Goal: Information Seeking & Learning: Learn about a topic

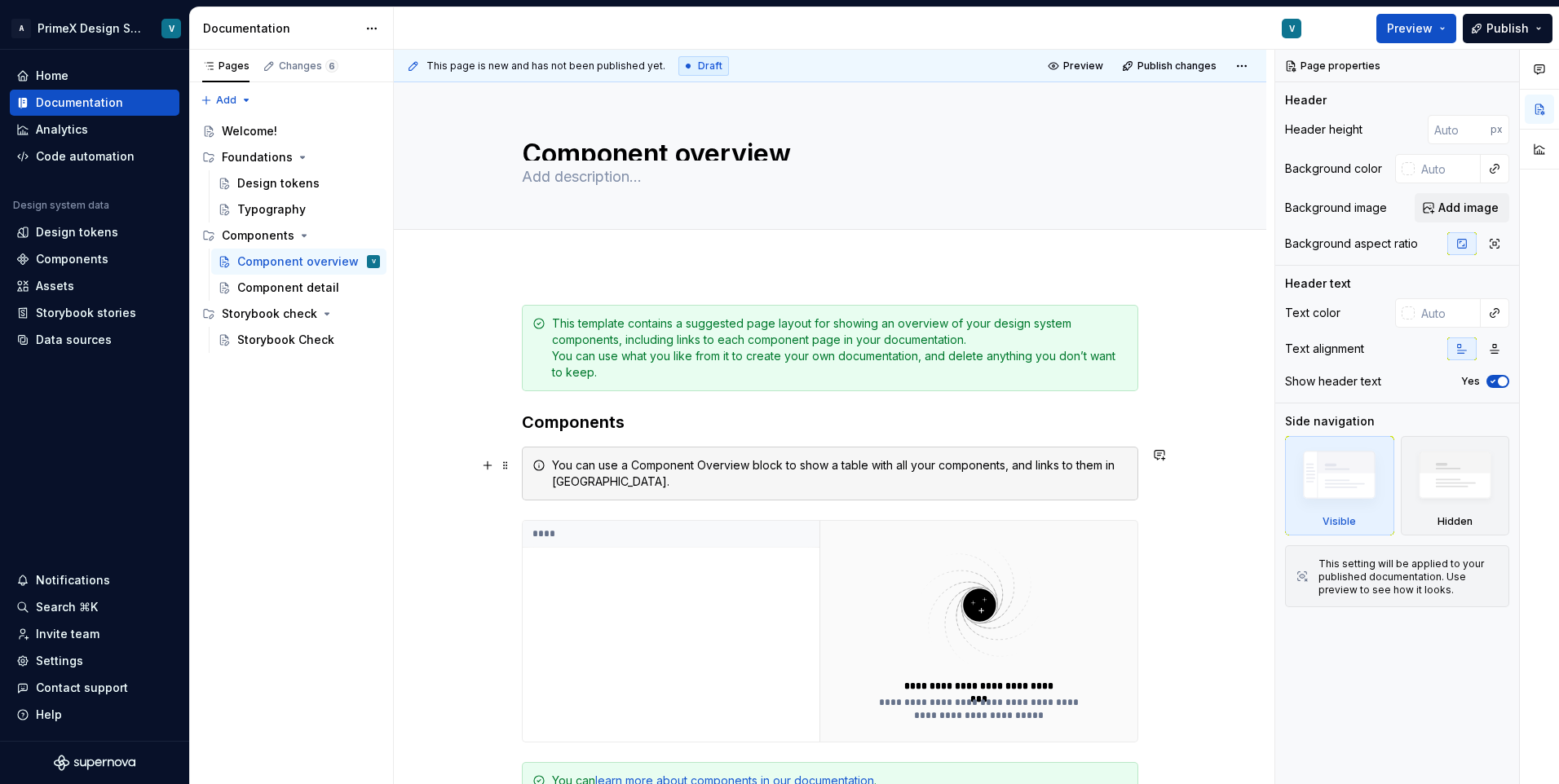
scroll to position [339, 0]
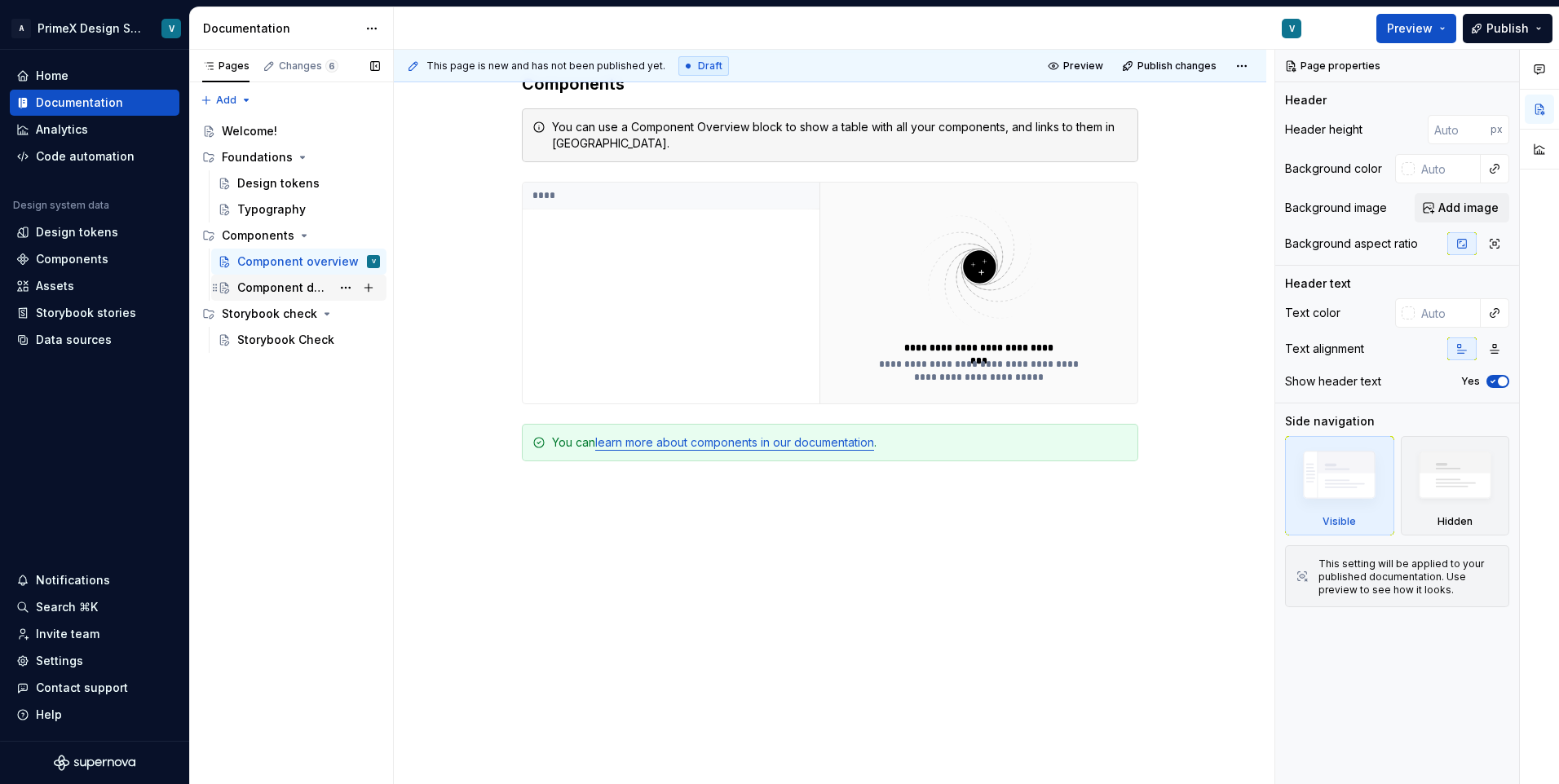
click at [279, 284] on div "Component detail" at bounding box center [284, 288] width 94 height 16
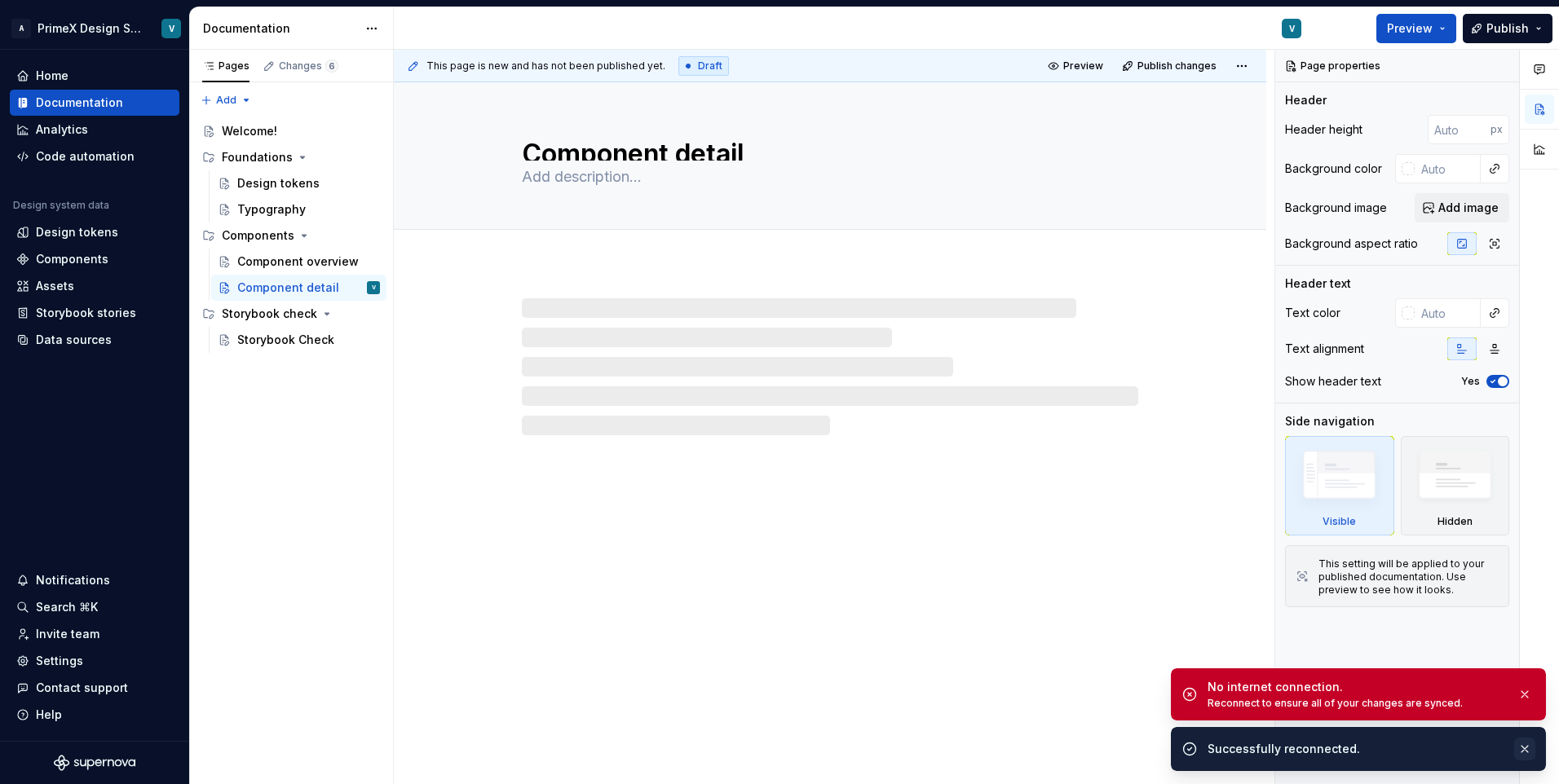
click at [1525, 750] on button "button" at bounding box center [1524, 748] width 21 height 23
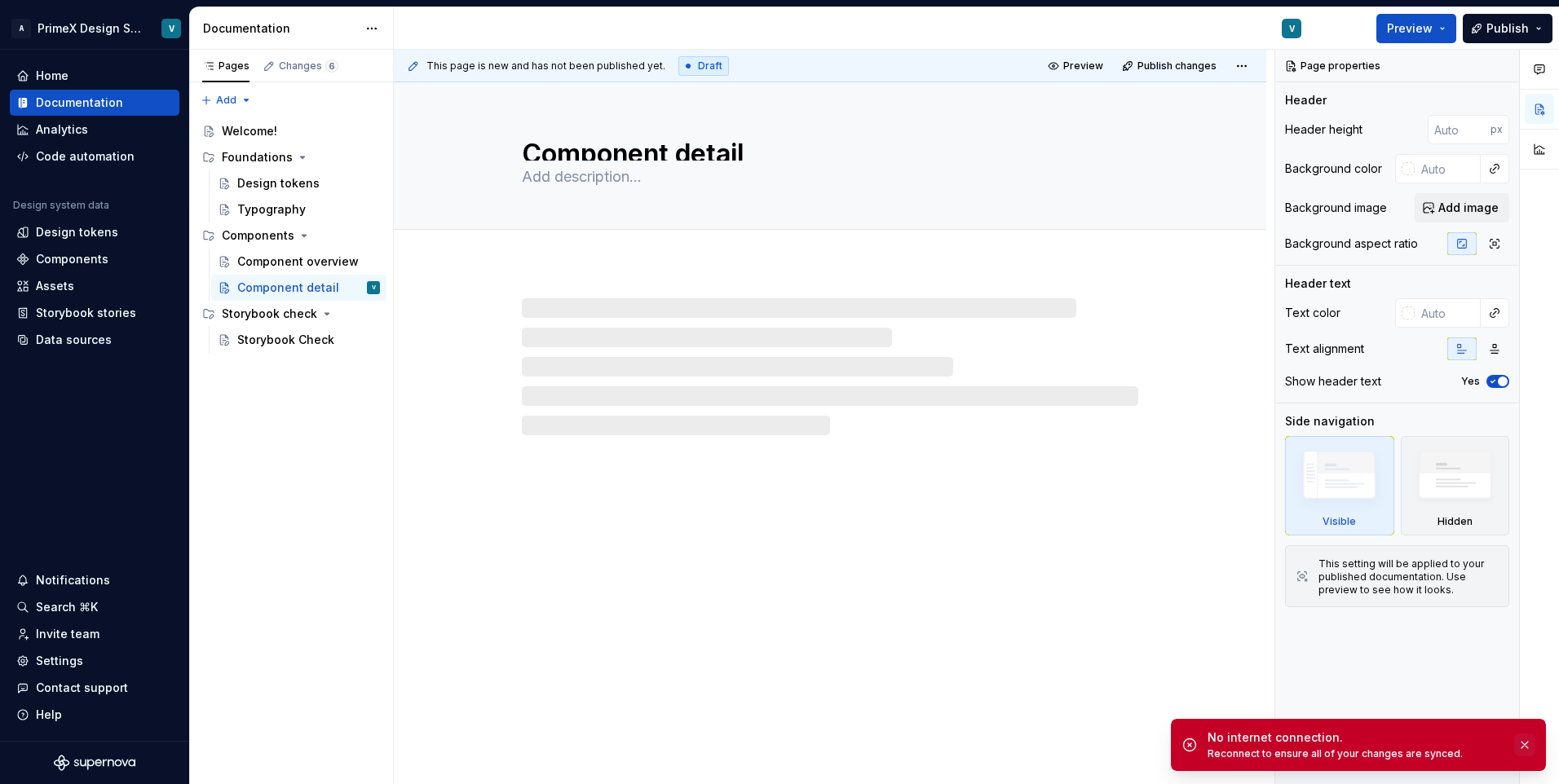
click at [1524, 743] on button "button" at bounding box center [1524, 744] width 21 height 23
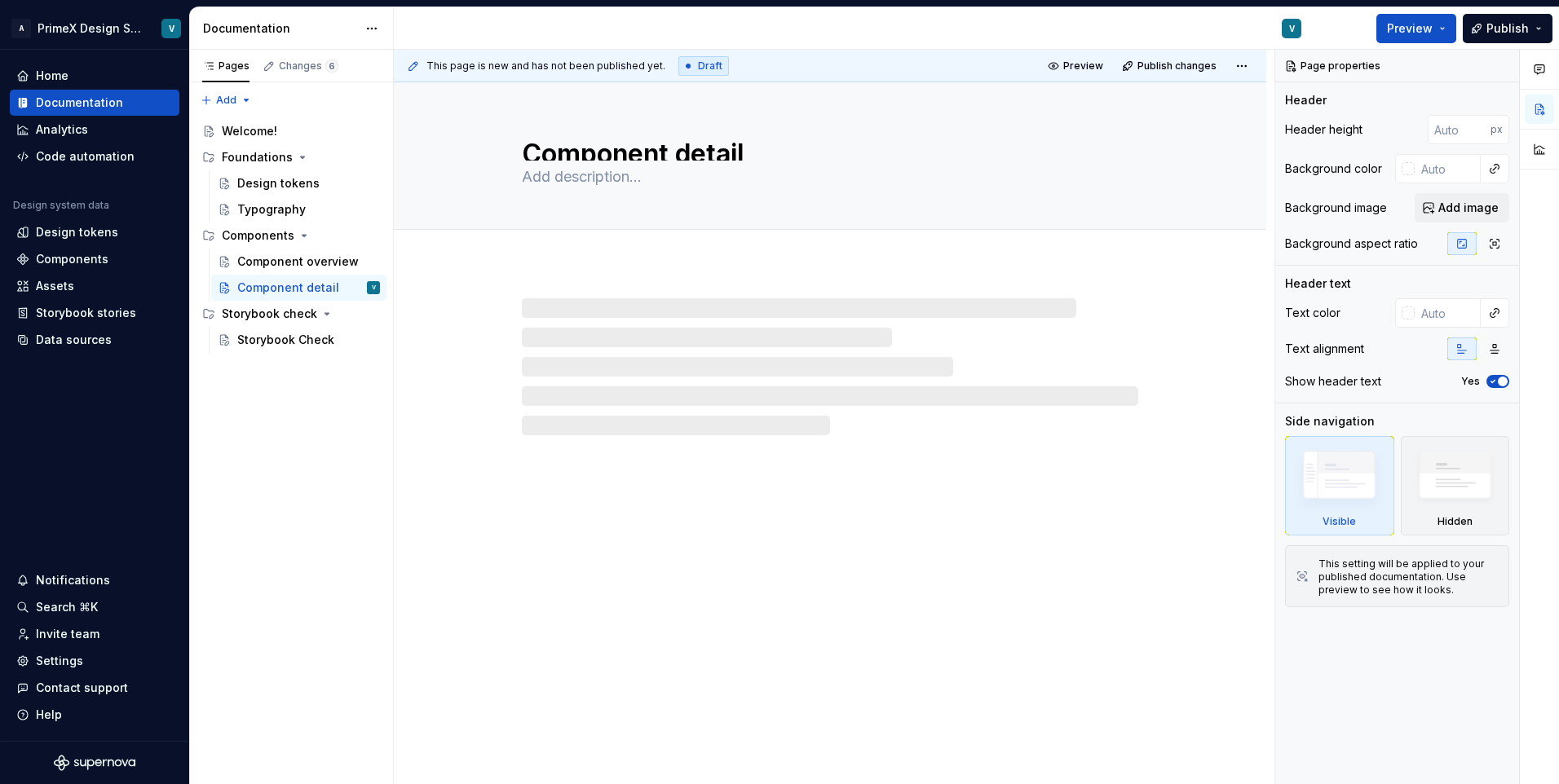
type textarea "*"
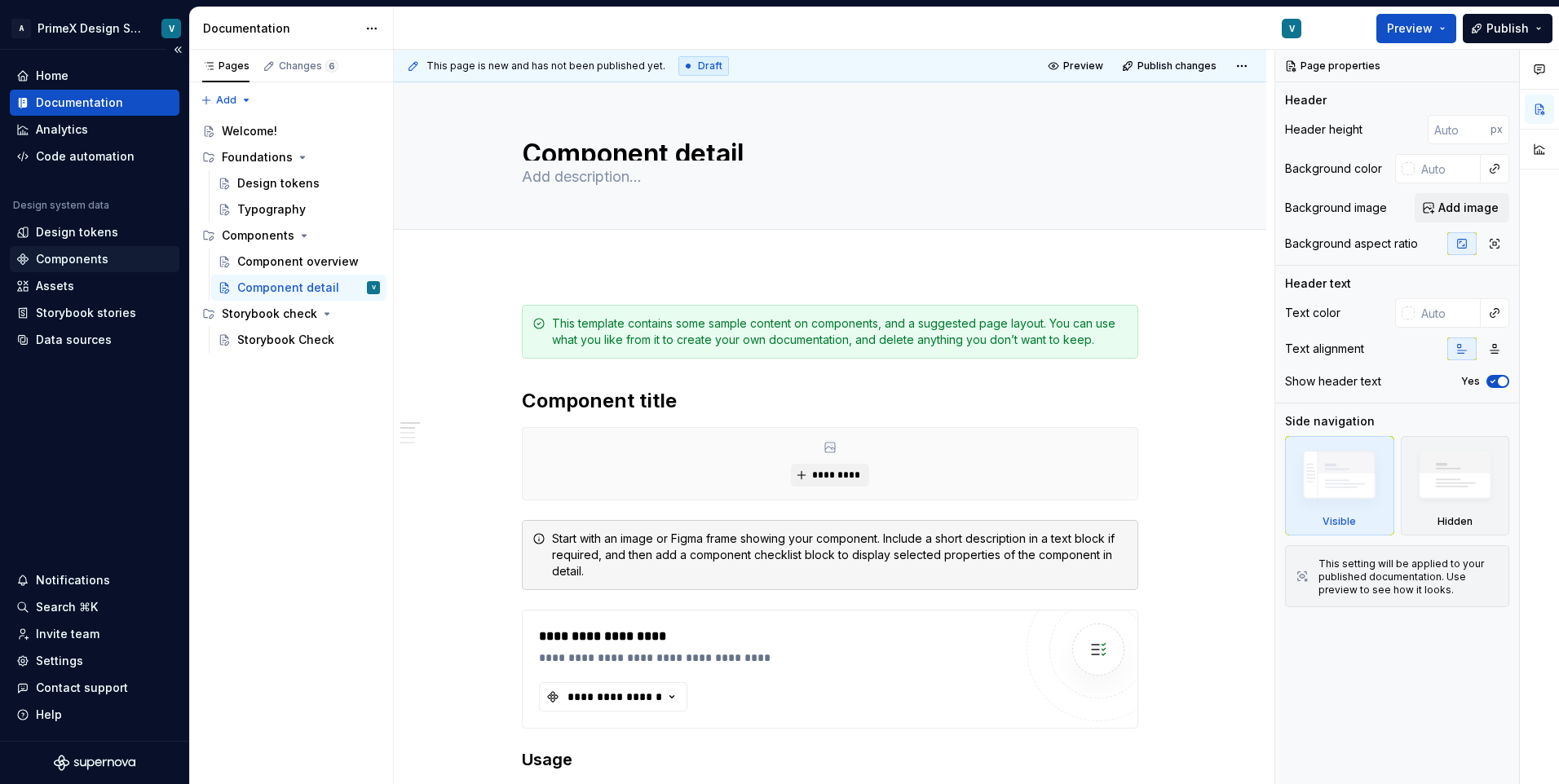
click at [36, 259] on div "Components" at bounding box center [72, 259] width 73 height 16
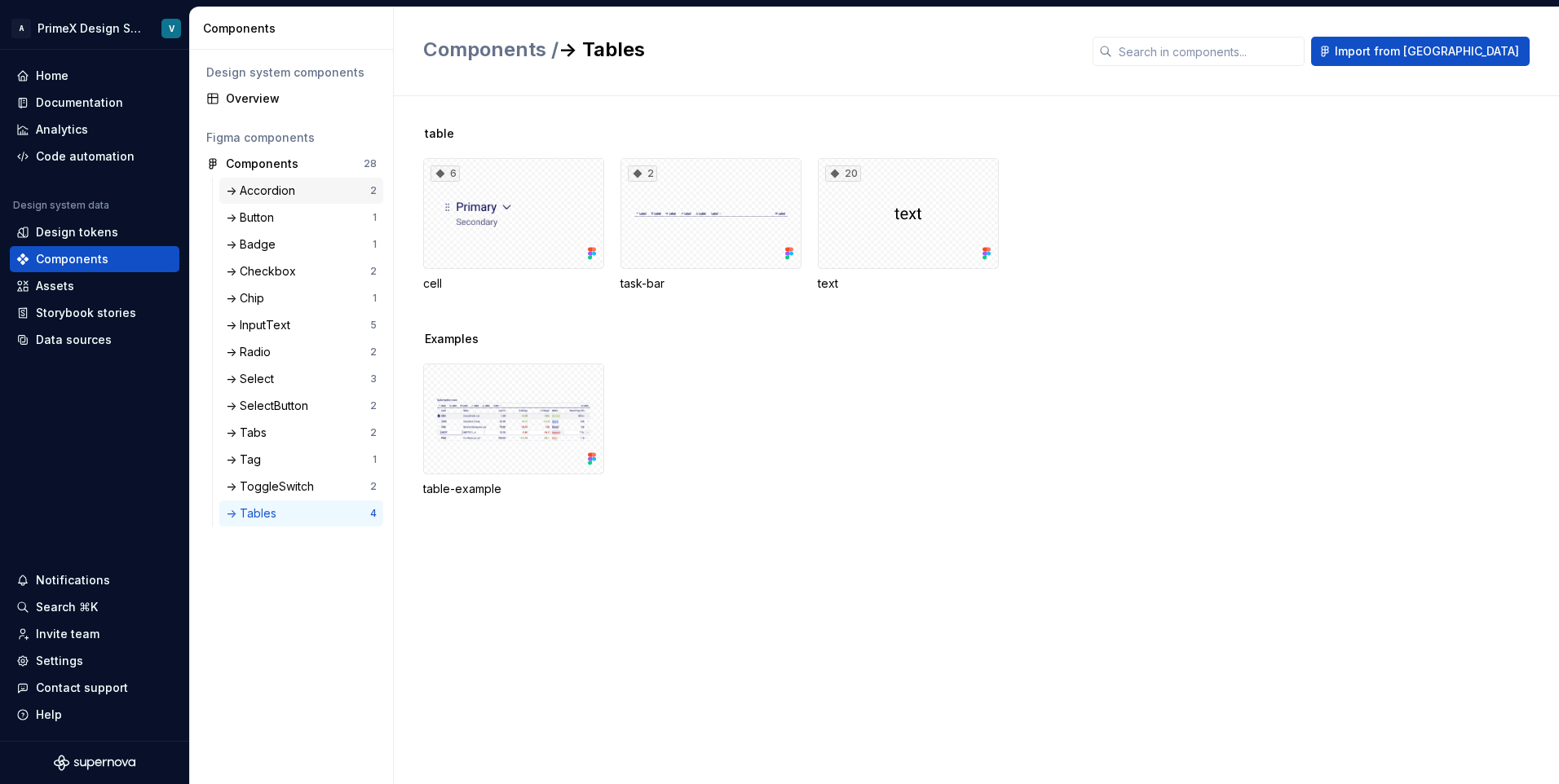
click at [259, 190] on div "-> Accordion" at bounding box center [264, 191] width 76 height 16
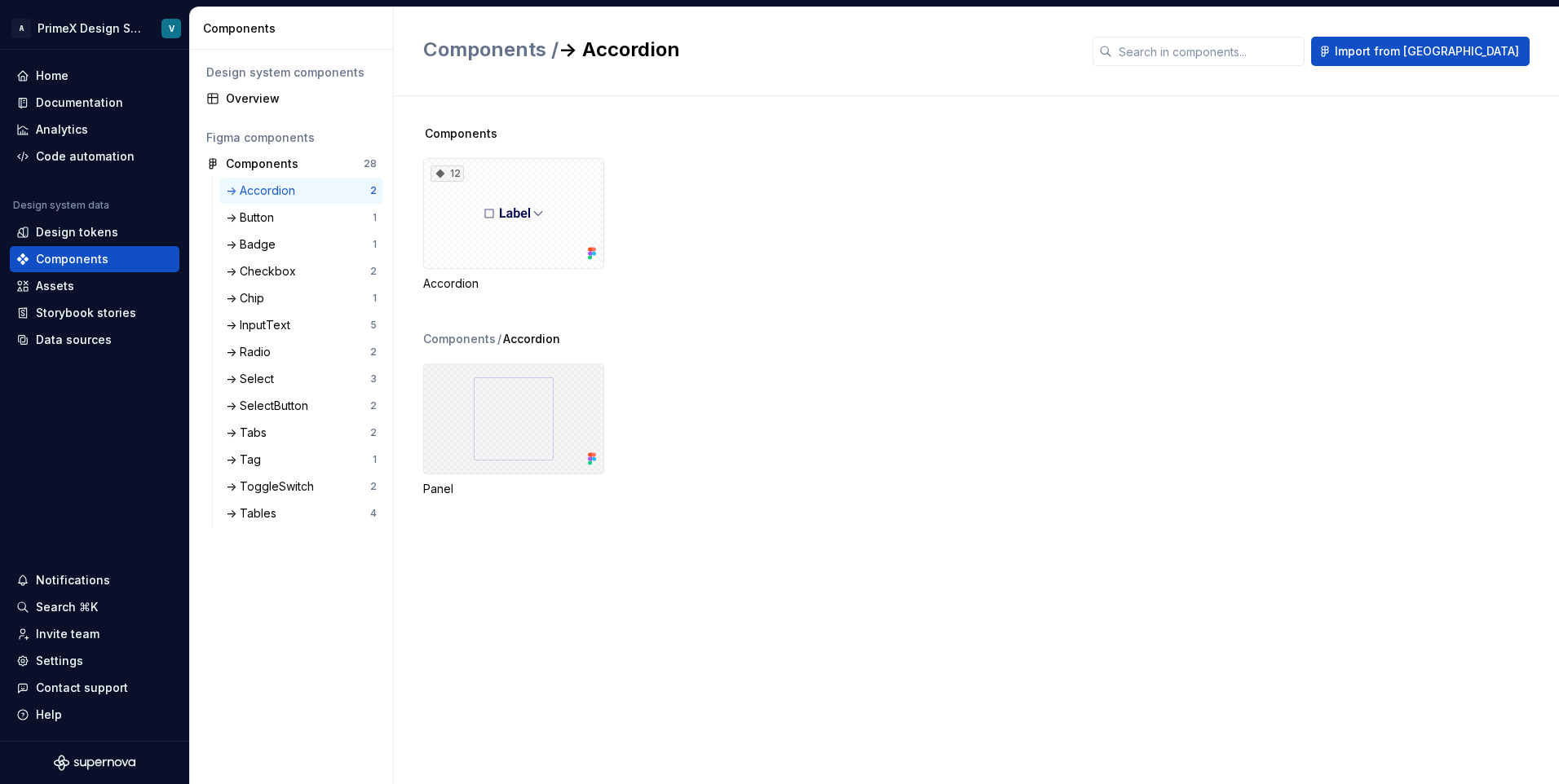
click at [494, 414] on div at bounding box center [513, 418] width 181 height 111
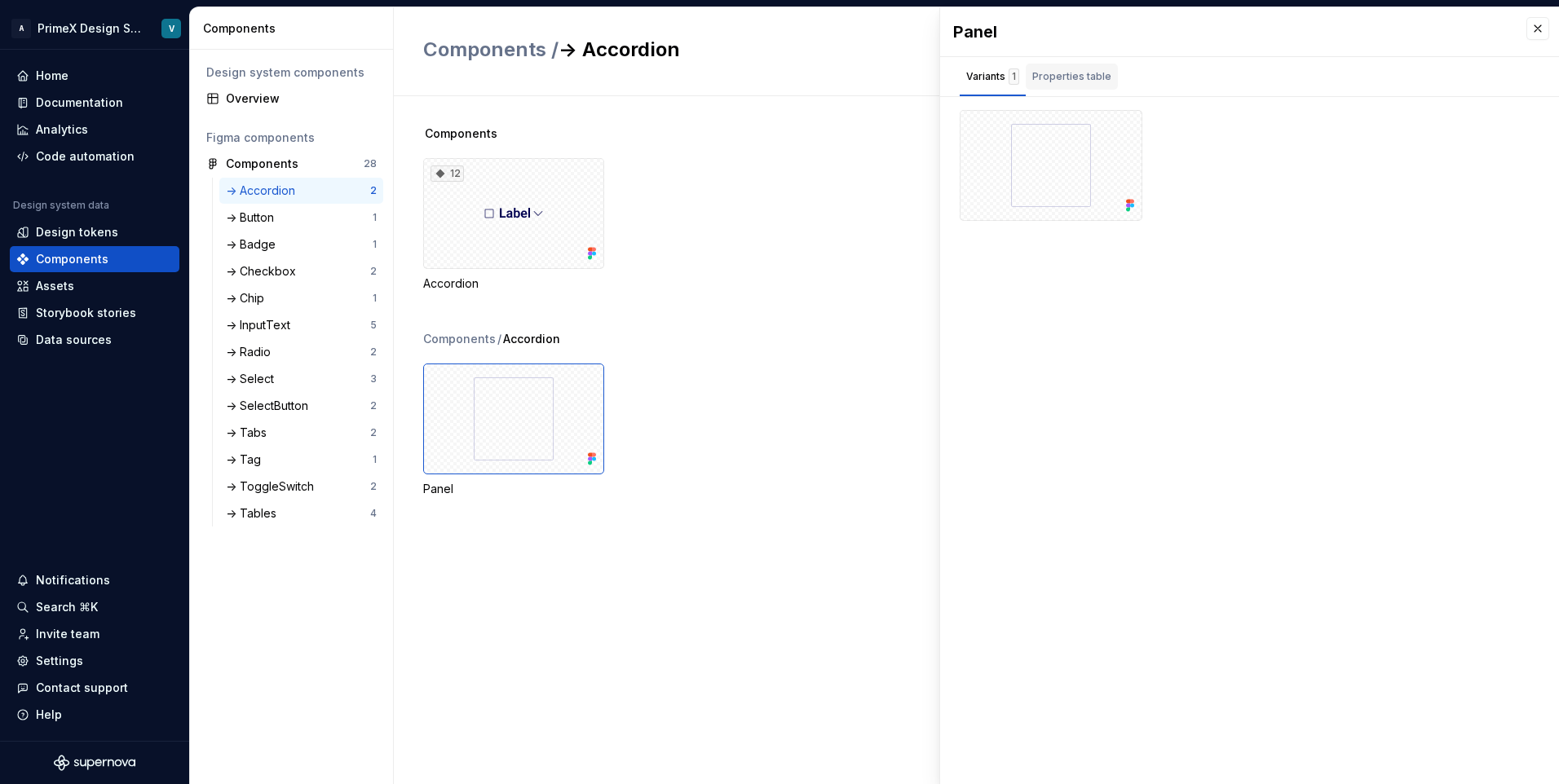
click at [1064, 82] on div "Properties table" at bounding box center [1071, 77] width 79 height 16
click at [963, 76] on div "Variants 1" at bounding box center [992, 77] width 66 height 26
click at [1538, 22] on button "button" at bounding box center [1537, 28] width 23 height 23
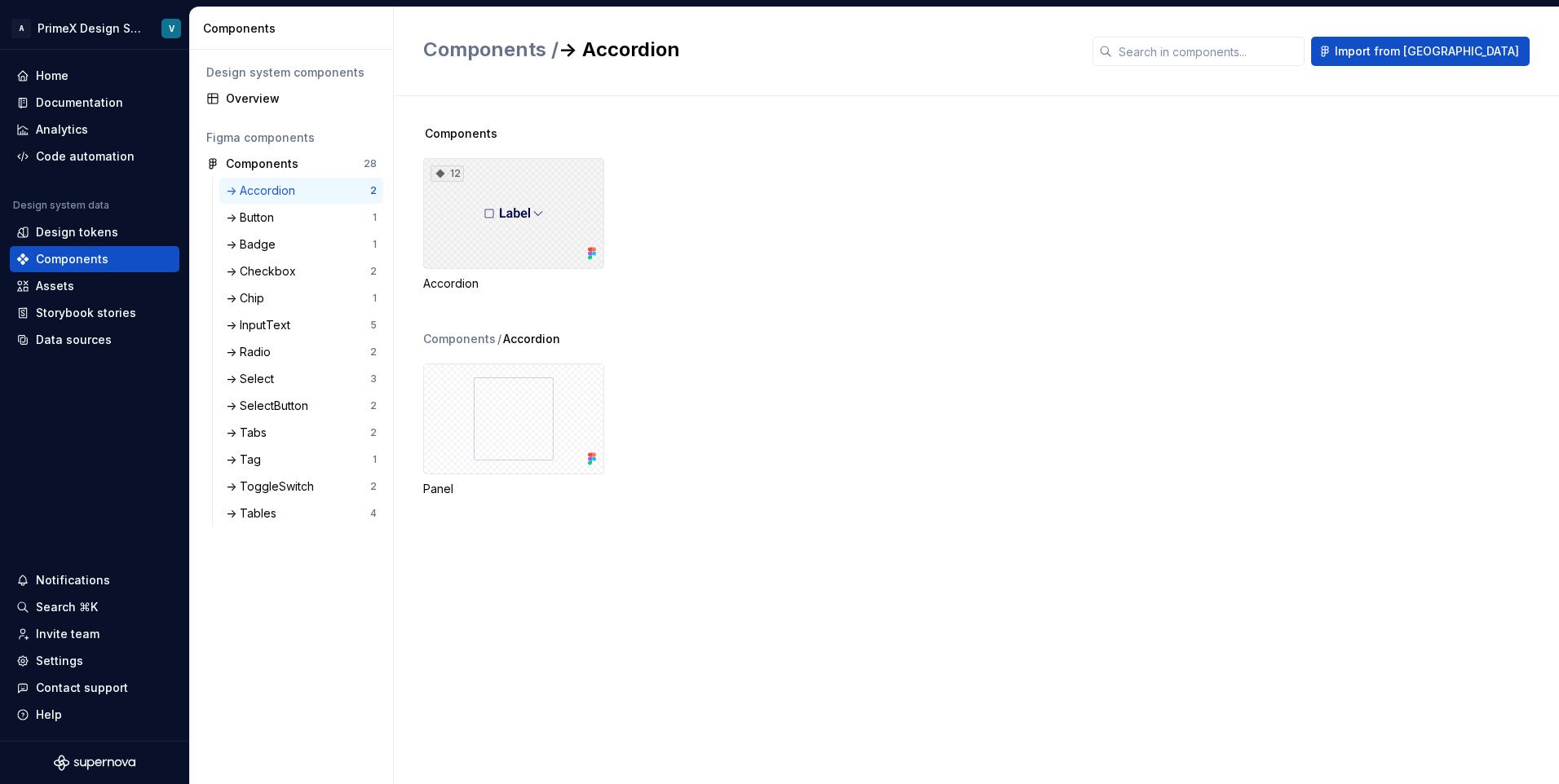
click at [509, 206] on div "12" at bounding box center [513, 213] width 181 height 111
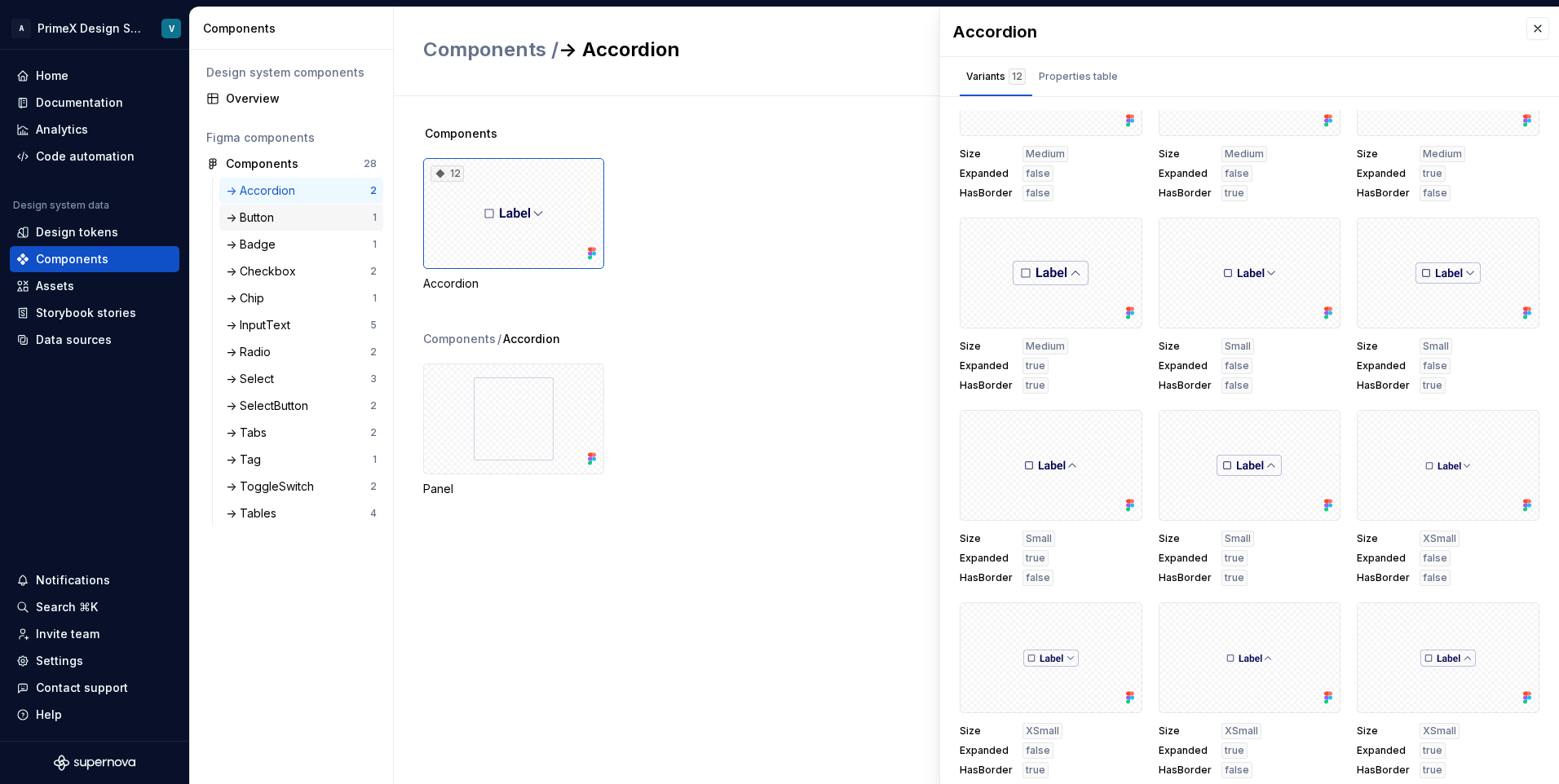
click at [262, 216] on div "-> Button" at bounding box center [253, 218] width 55 height 16
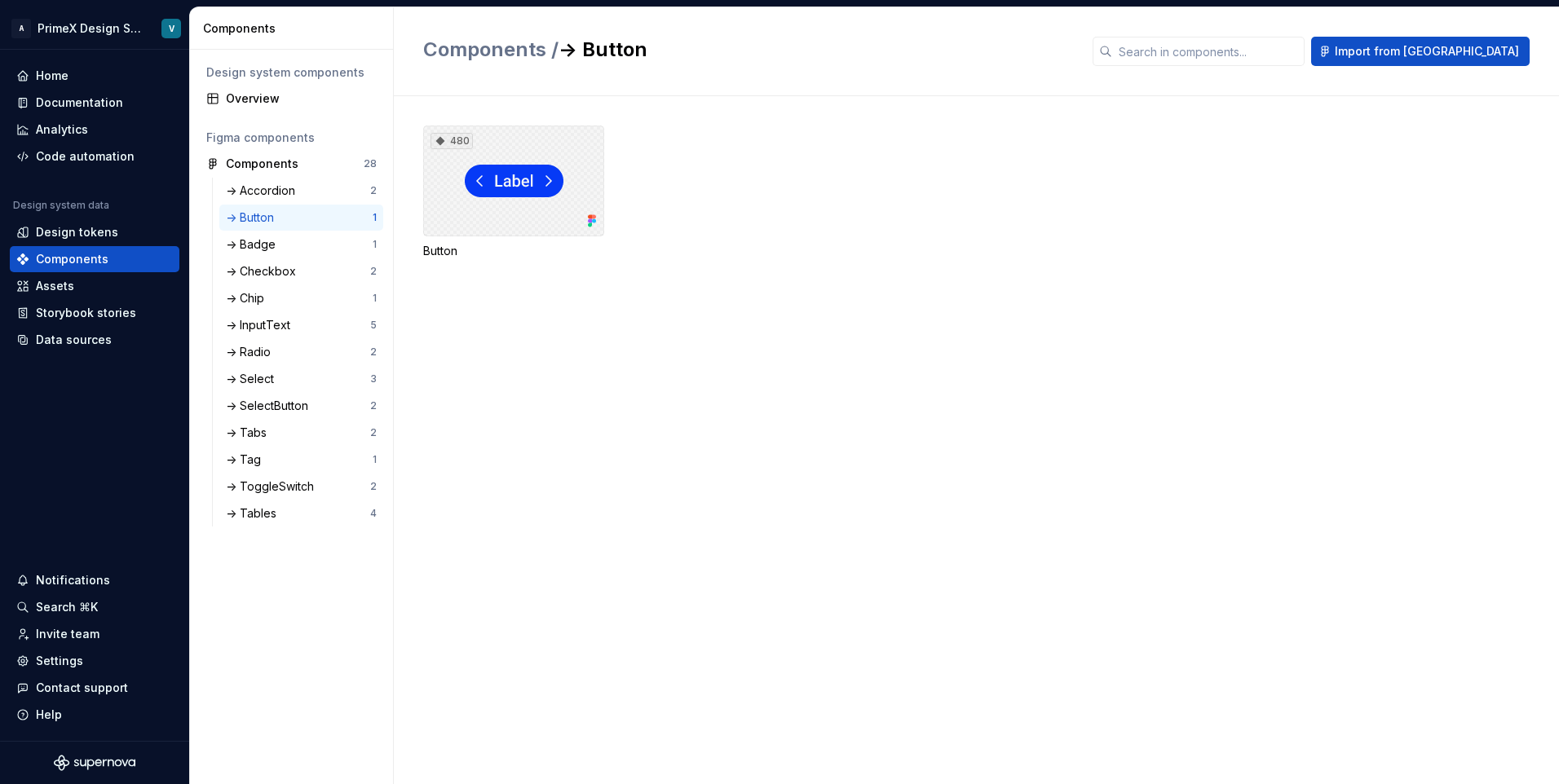
click at [503, 175] on div "480" at bounding box center [513, 181] width 181 height 111
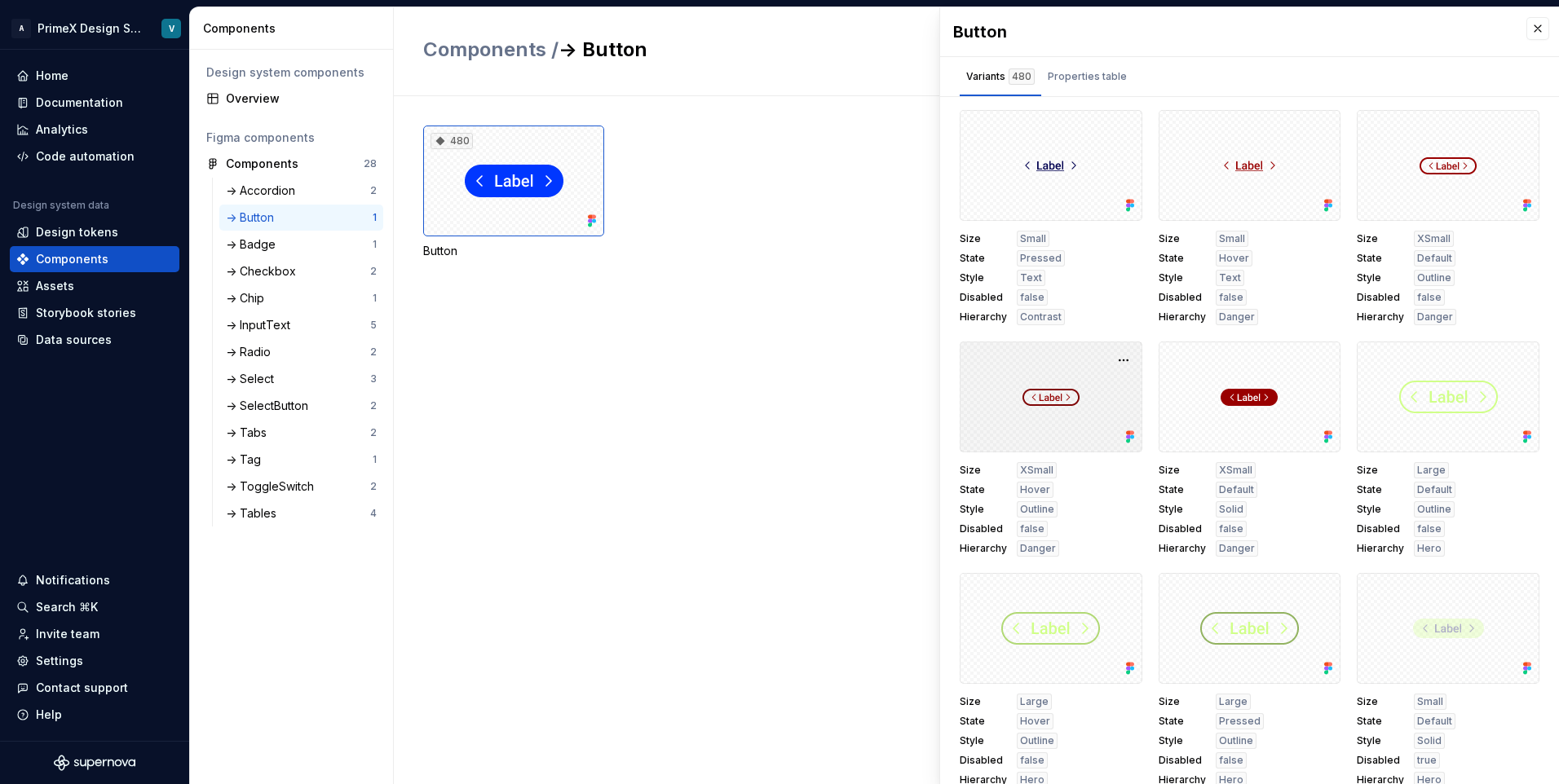
click at [1073, 431] on div at bounding box center [1050, 396] width 183 height 111
click at [1116, 361] on button "button" at bounding box center [1123, 360] width 23 height 23
click at [584, 431] on div "480 Button" at bounding box center [990, 439] width 1135 height 688
click at [1526, 29] on button "button" at bounding box center [1537, 28] width 23 height 23
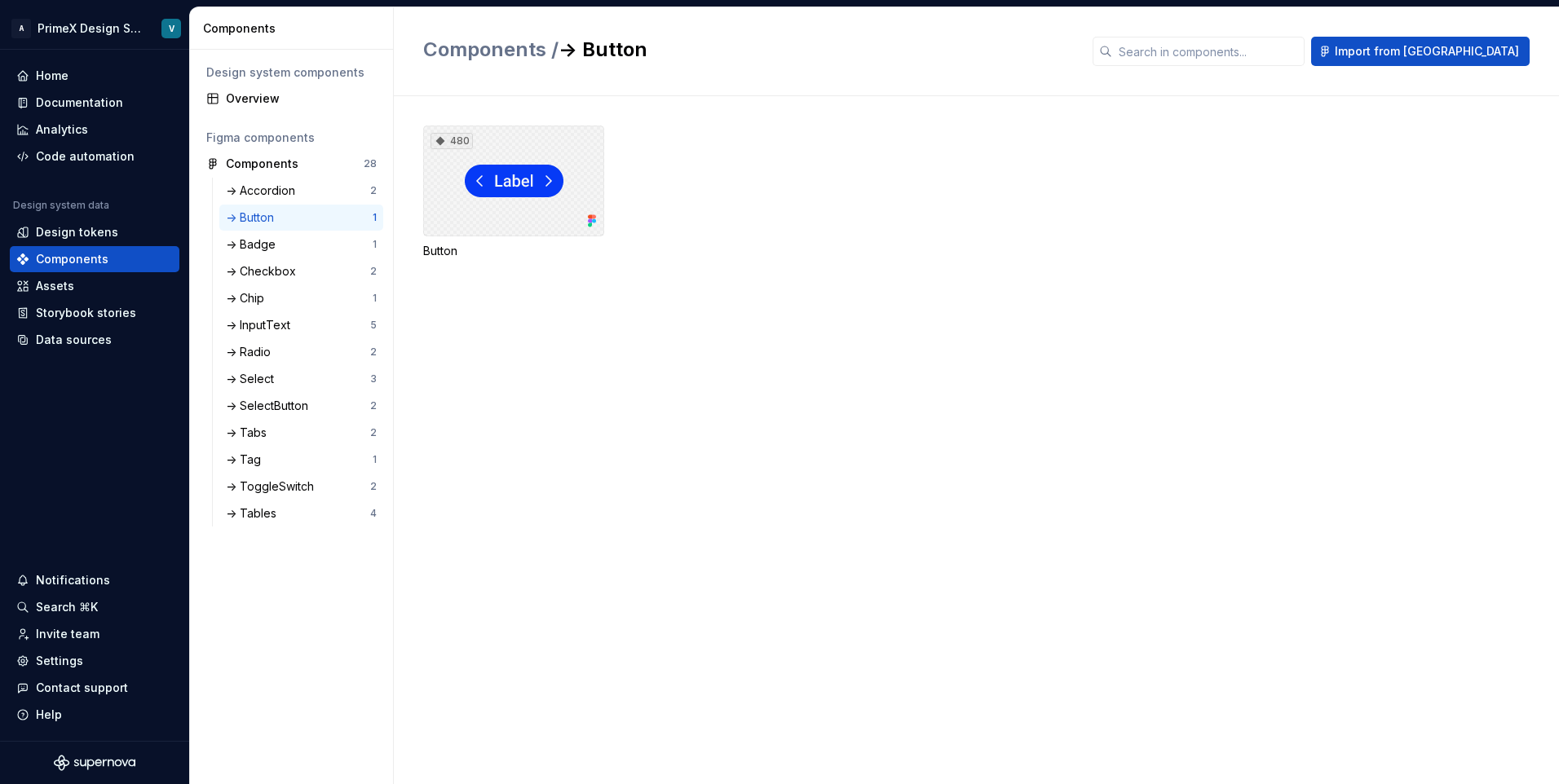
click at [548, 207] on div "480" at bounding box center [513, 181] width 181 height 111
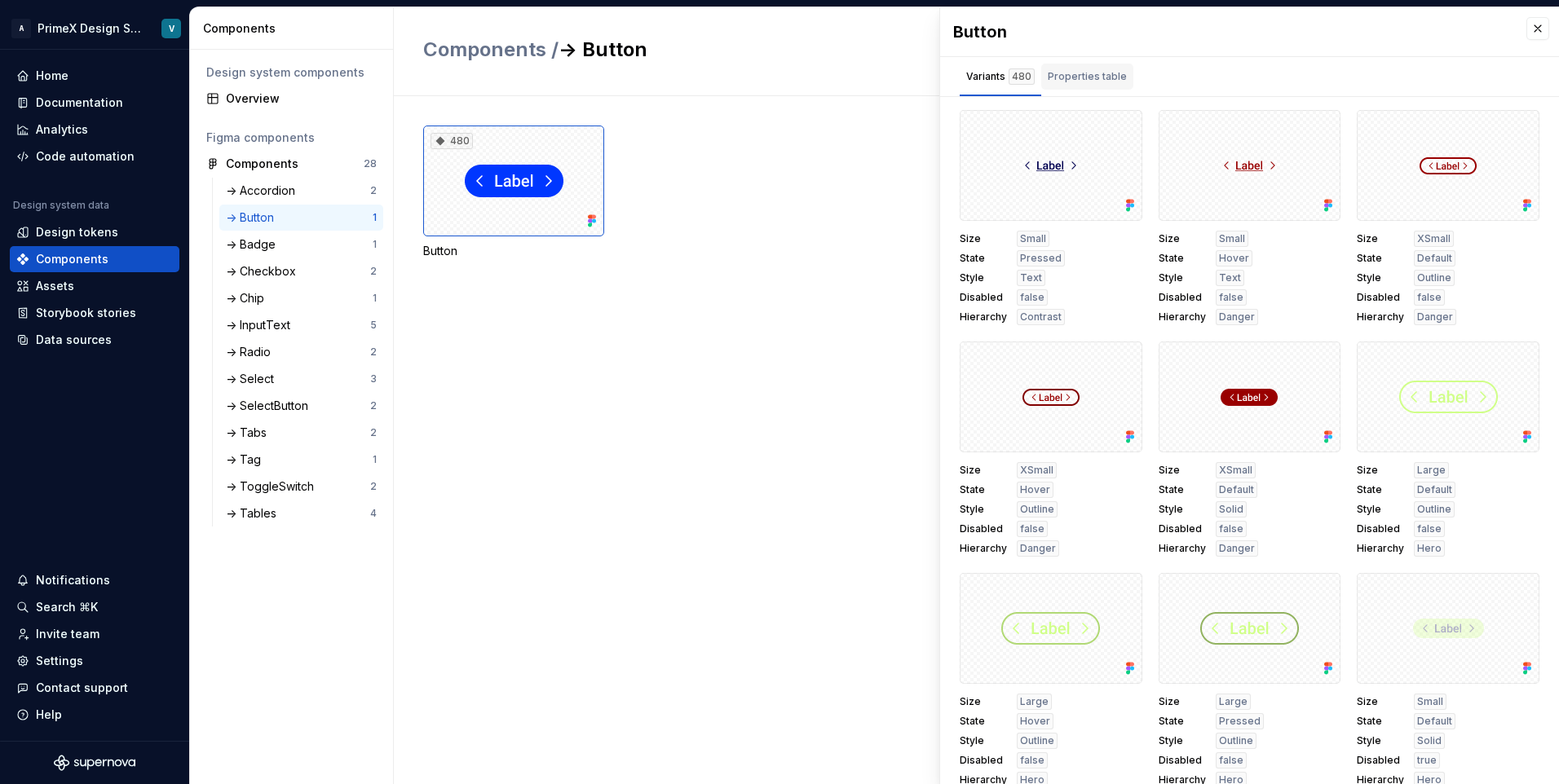
click at [1103, 78] on div "Properties table" at bounding box center [1086, 77] width 79 height 16
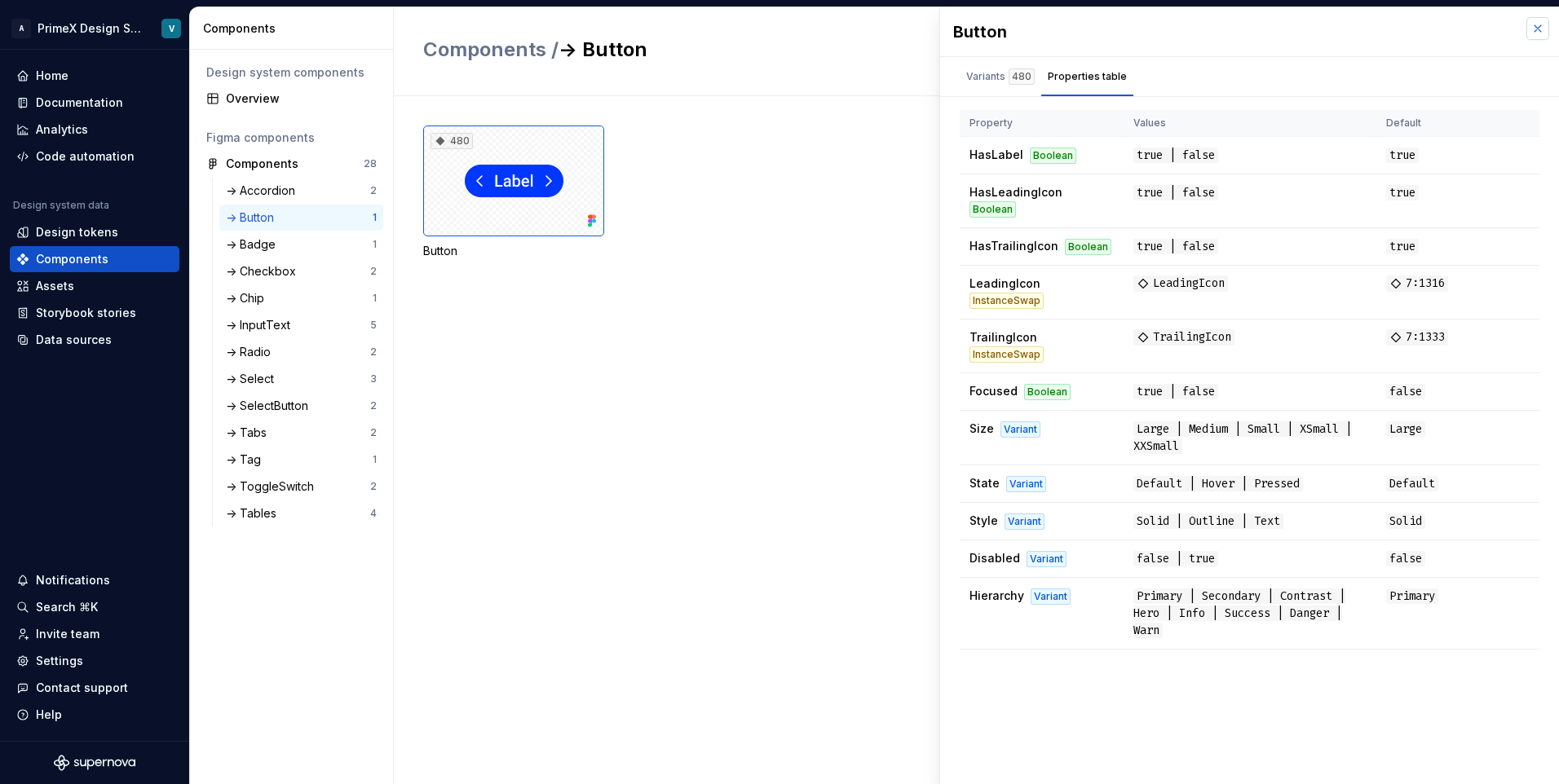
click at [1538, 36] on button "button" at bounding box center [1537, 28] width 23 height 23
click at [734, 544] on div "480 Button" at bounding box center [990, 439] width 1135 height 688
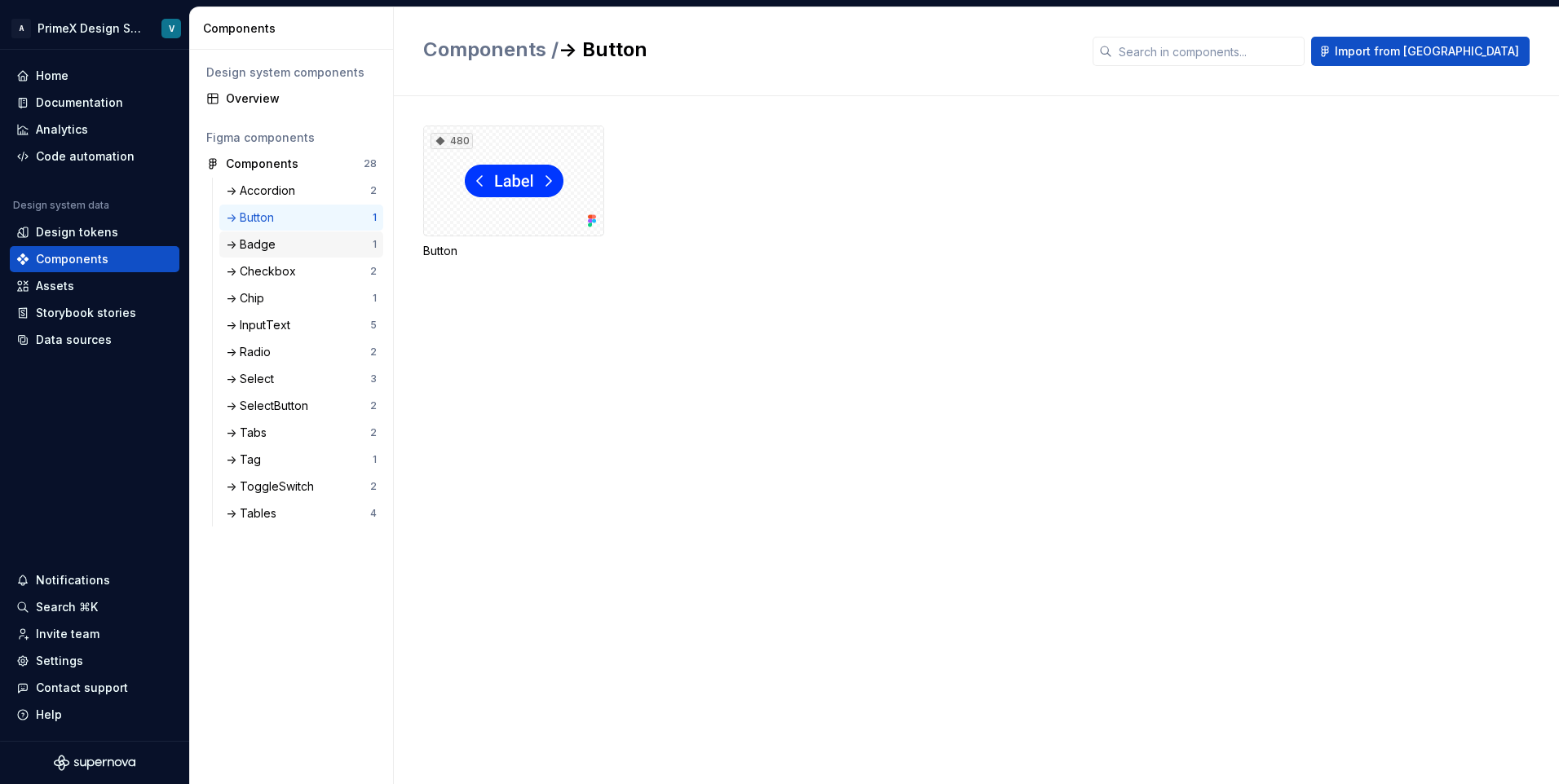
click at [286, 250] on div "-> Badge" at bounding box center [299, 245] width 147 height 16
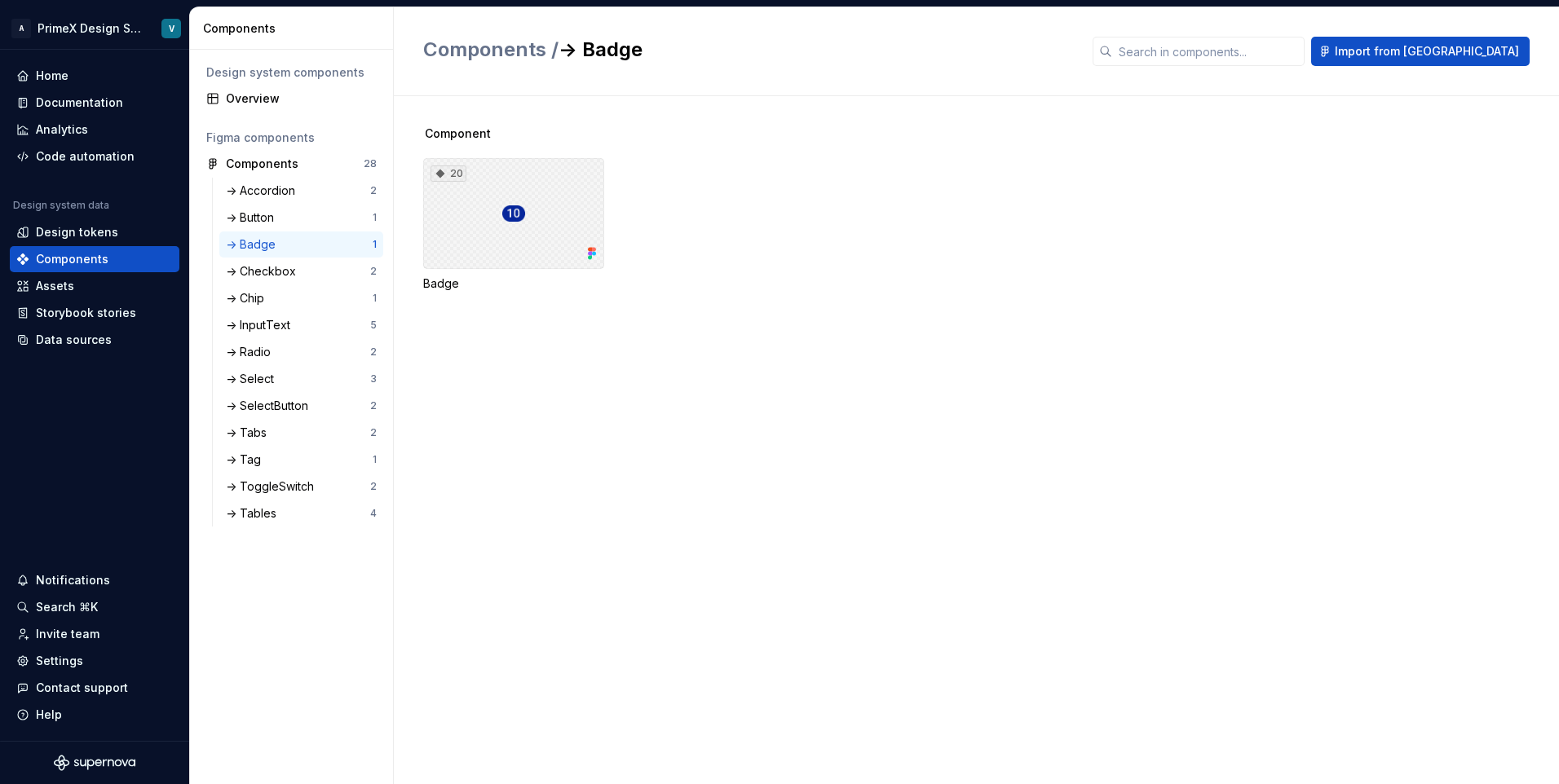
click at [563, 215] on div "20" at bounding box center [513, 213] width 181 height 111
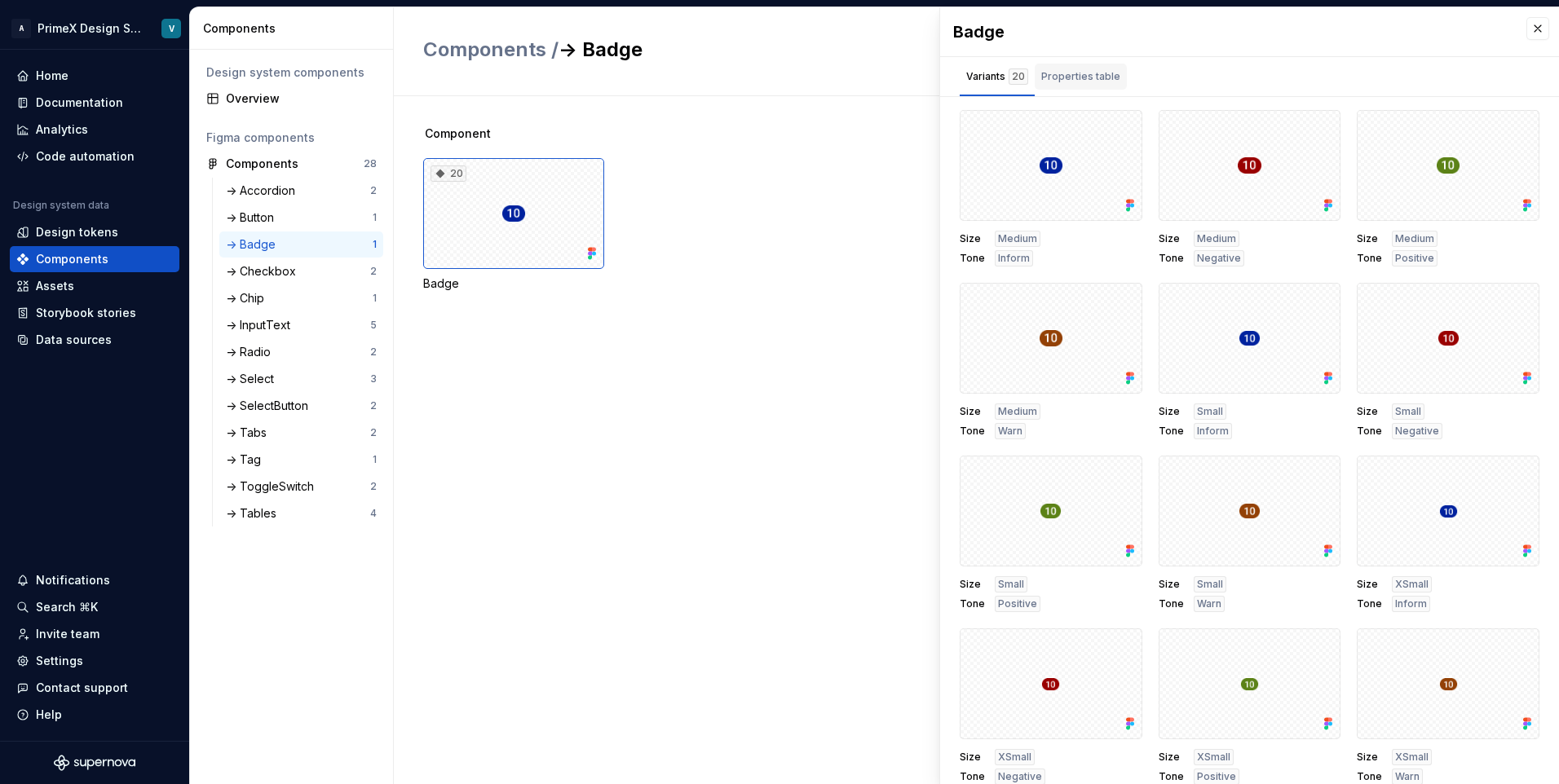
click at [1105, 73] on div "Properties table" at bounding box center [1080, 77] width 79 height 16
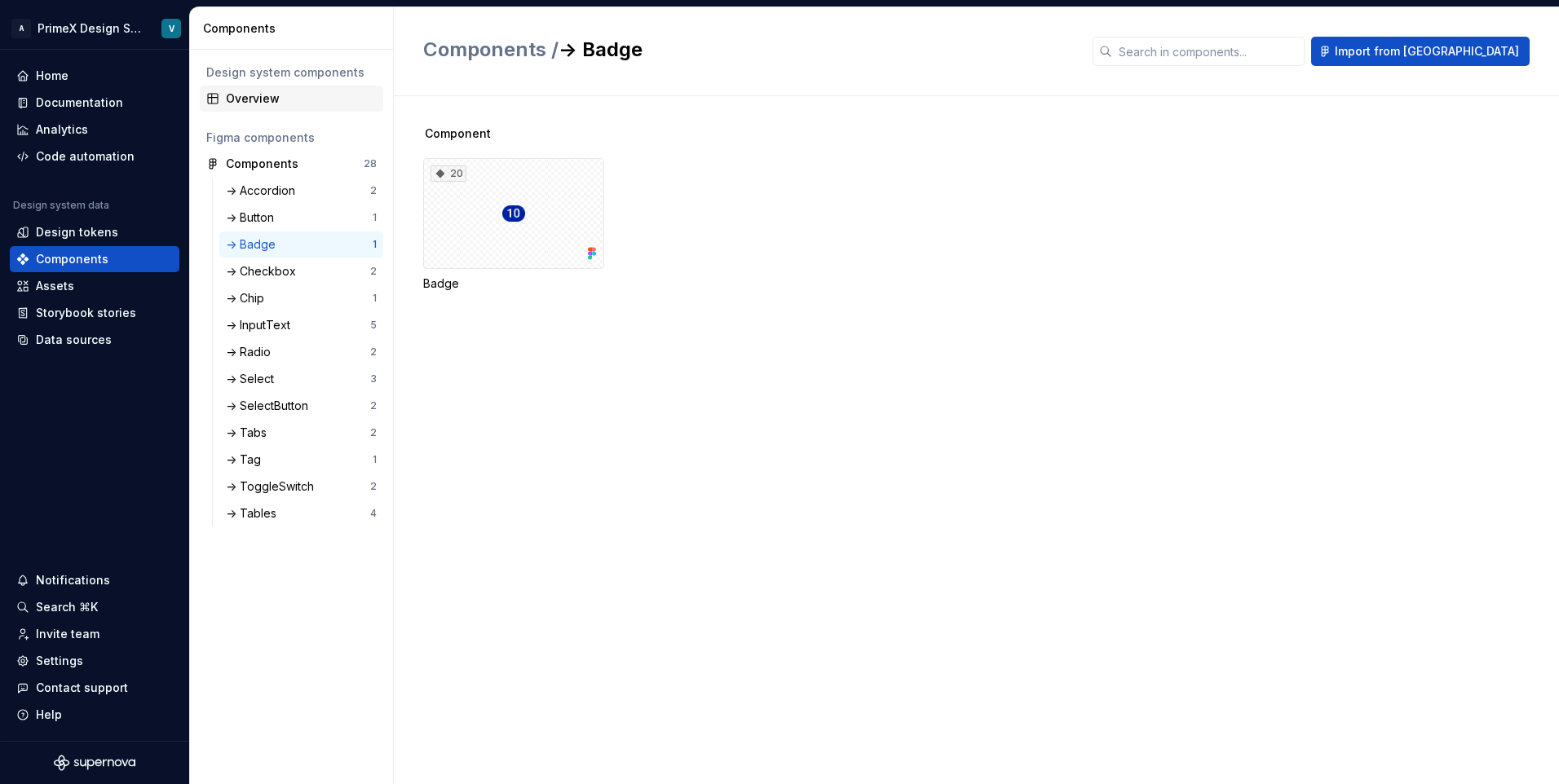
click at [268, 92] on div "Overview" at bounding box center [301, 99] width 151 height 16
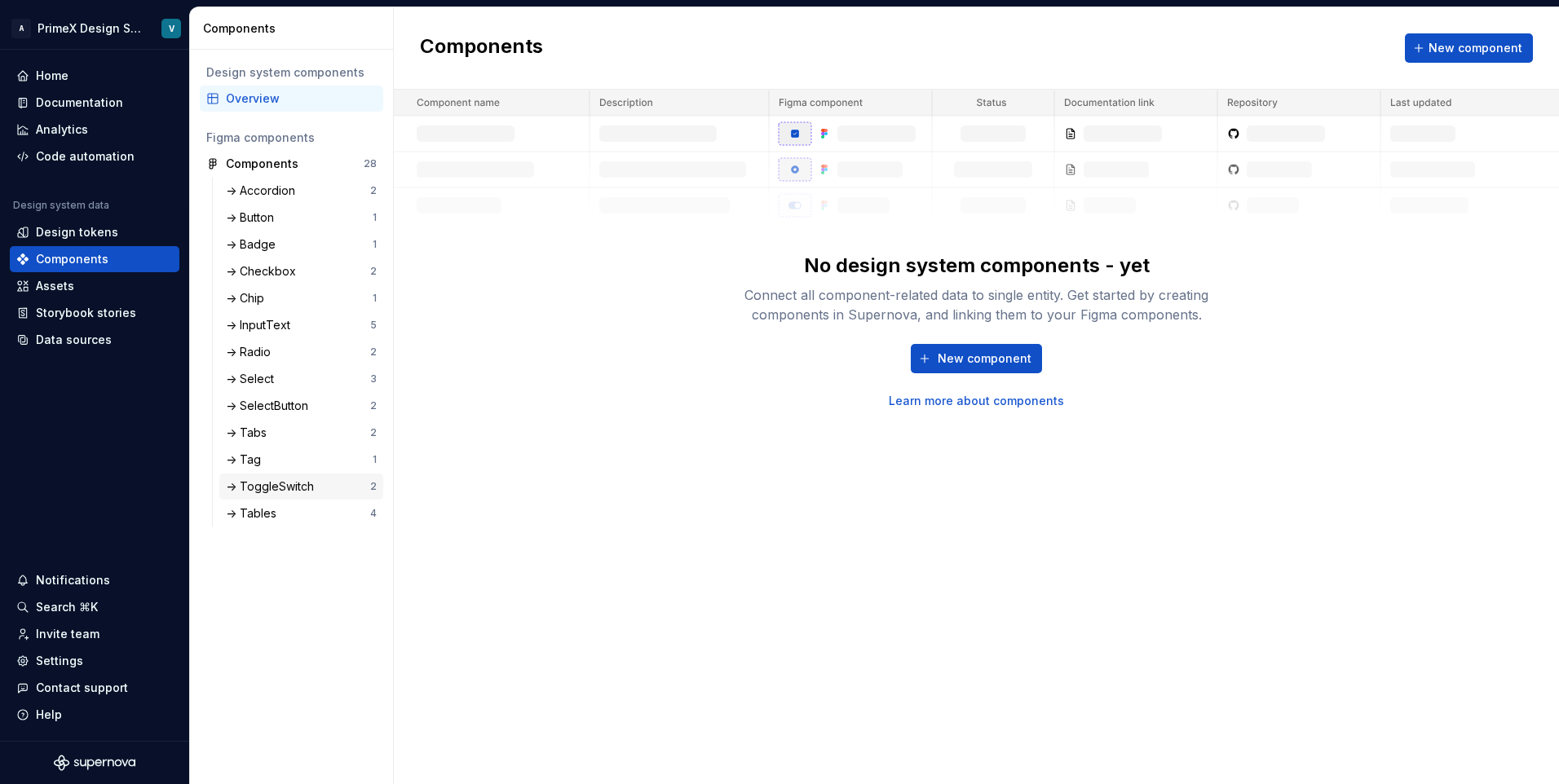
click at [298, 490] on div "-> ToggleSwitch" at bounding box center [273, 486] width 95 height 16
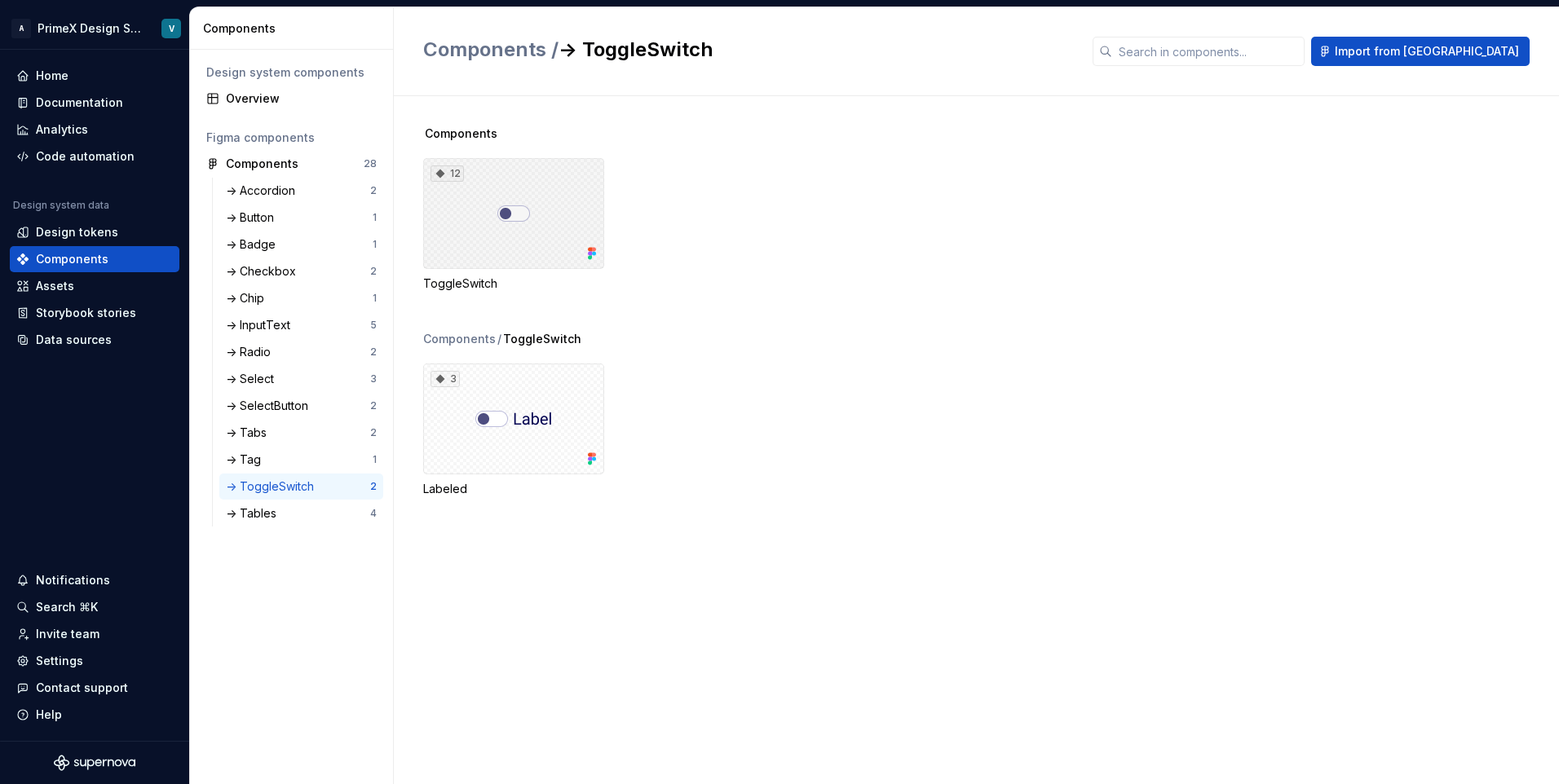
drag, startPoint x: 512, startPoint y: 258, endPoint x: 1020, endPoint y: 281, distance: 508.5
click at [1026, 279] on div "12 ToggleSwitch" at bounding box center [990, 225] width 1135 height 134
click at [529, 245] on div "12" at bounding box center [513, 213] width 181 height 111
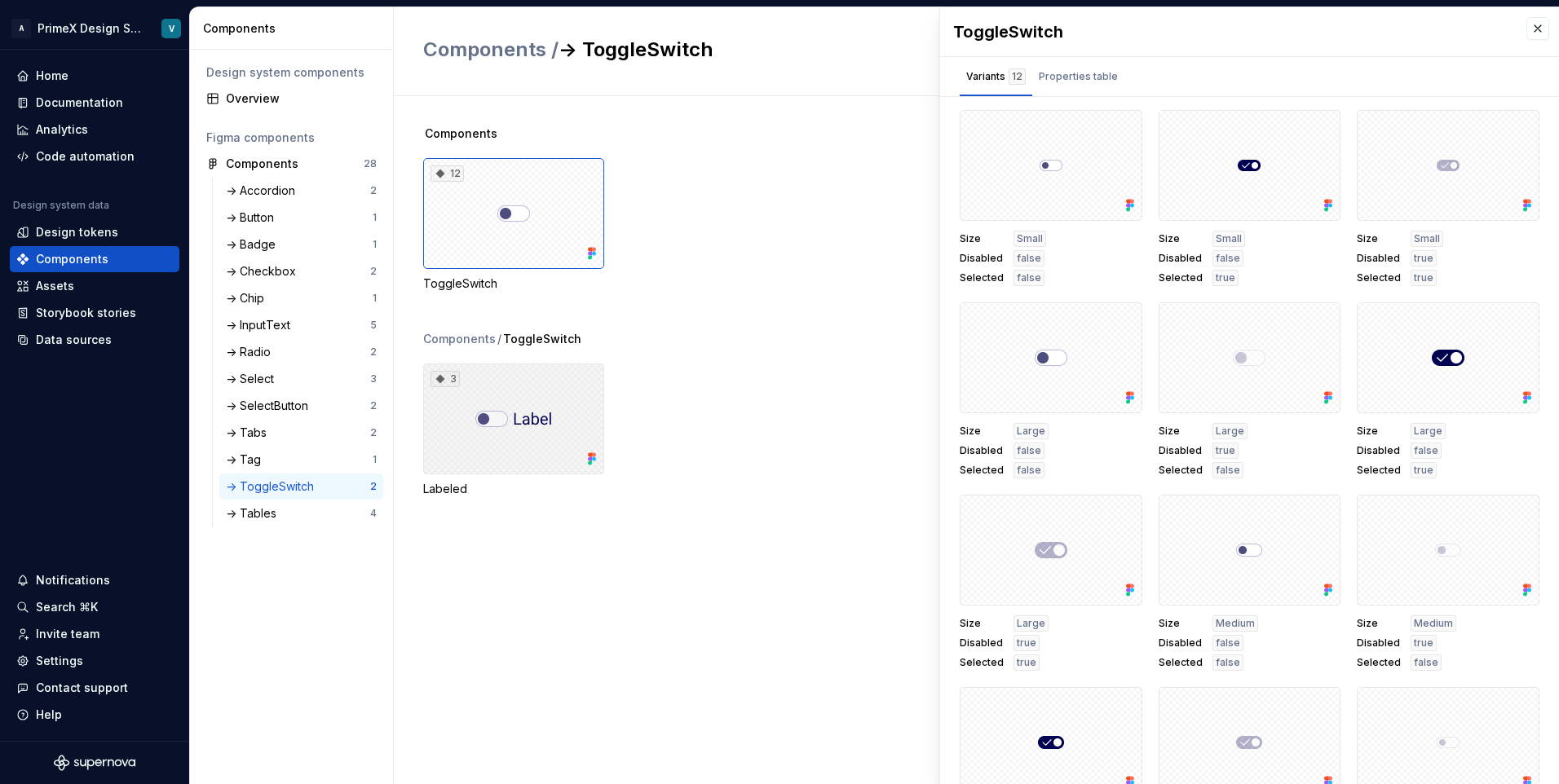
click at [543, 388] on div "3" at bounding box center [513, 418] width 181 height 111
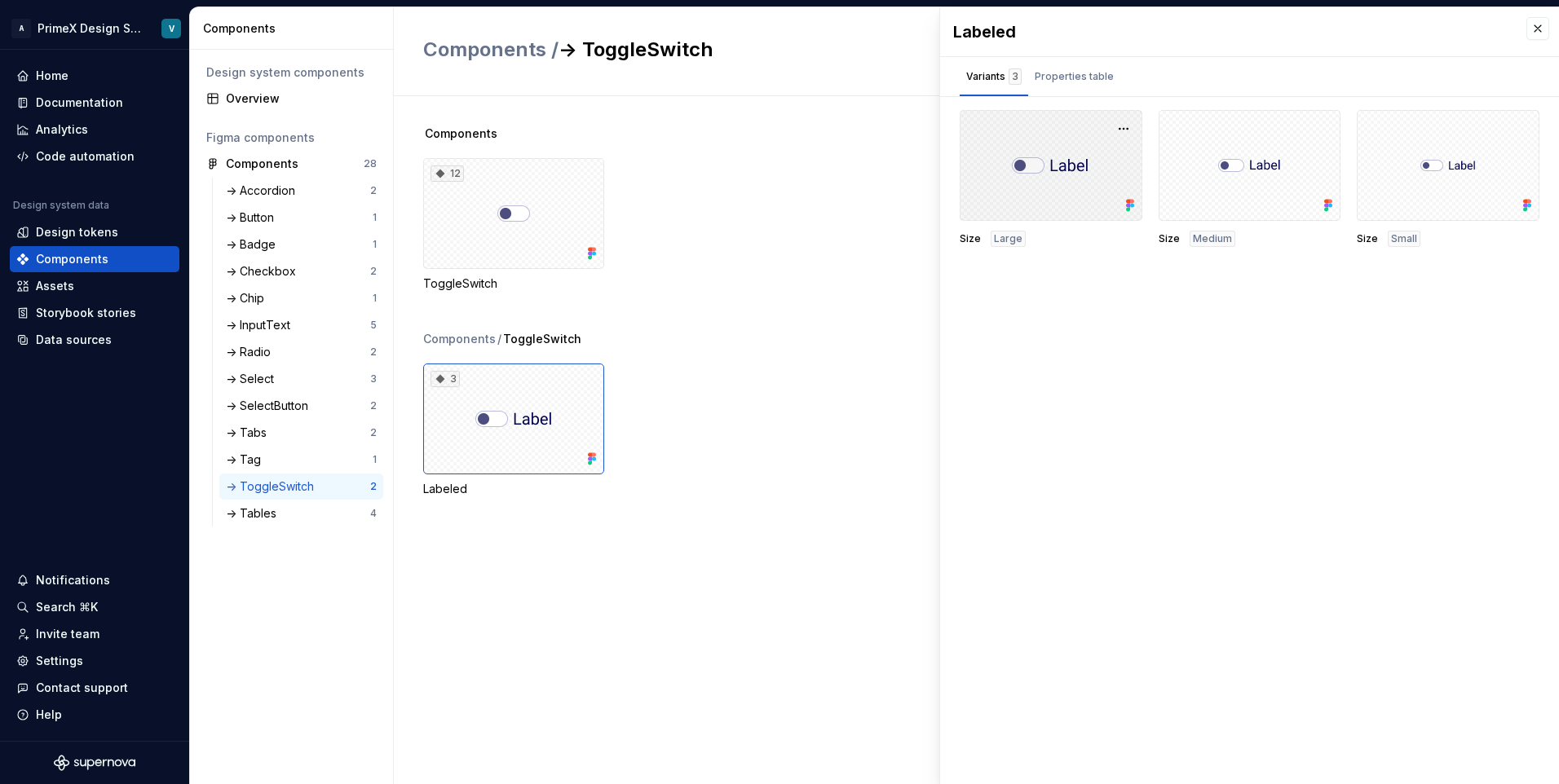
click at [1030, 165] on div at bounding box center [1050, 165] width 183 height 111
click at [1060, 78] on div "Properties table" at bounding box center [1073, 77] width 79 height 16
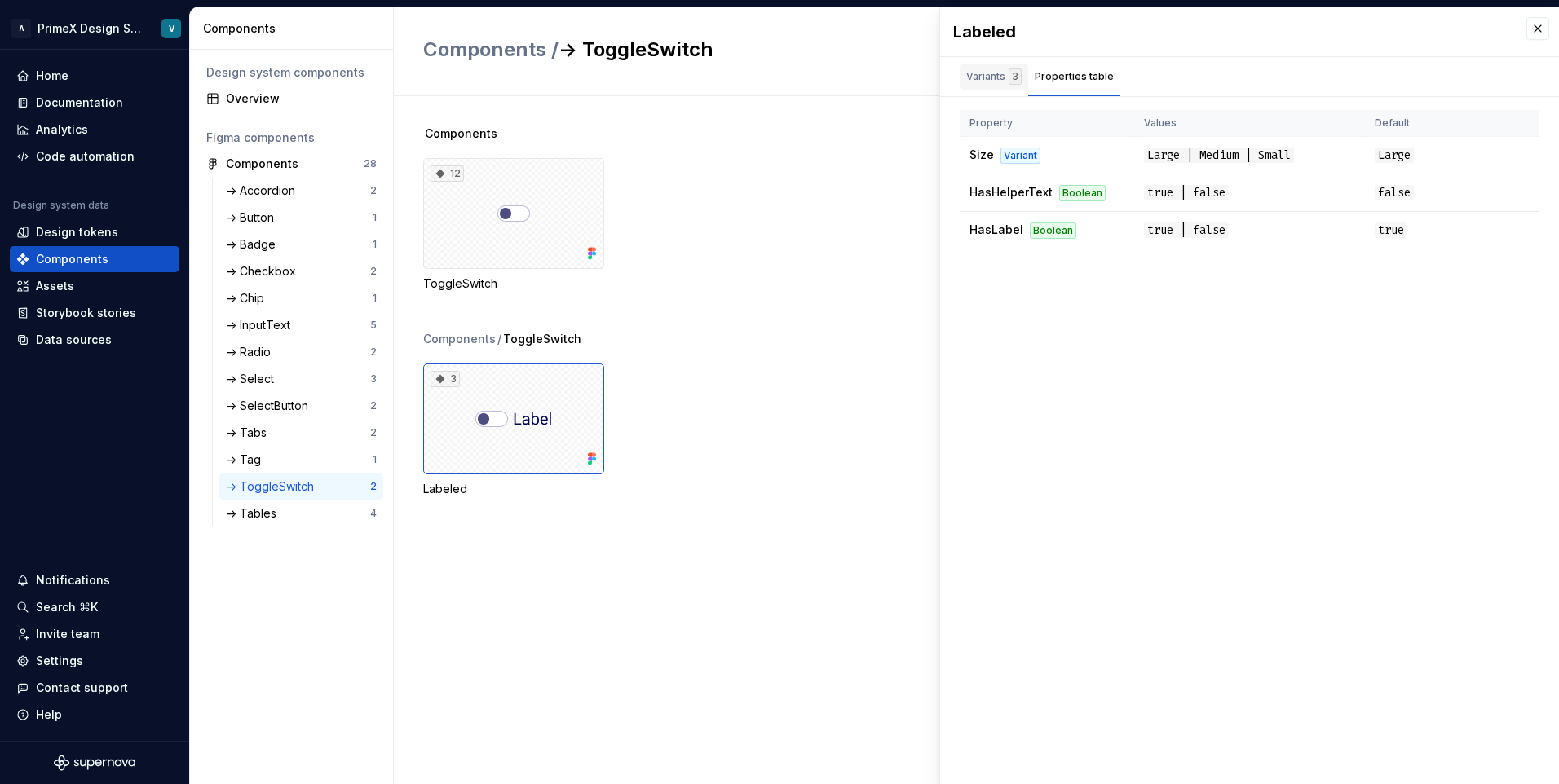
click at [984, 79] on div "Variants 3" at bounding box center [993, 77] width 55 height 16
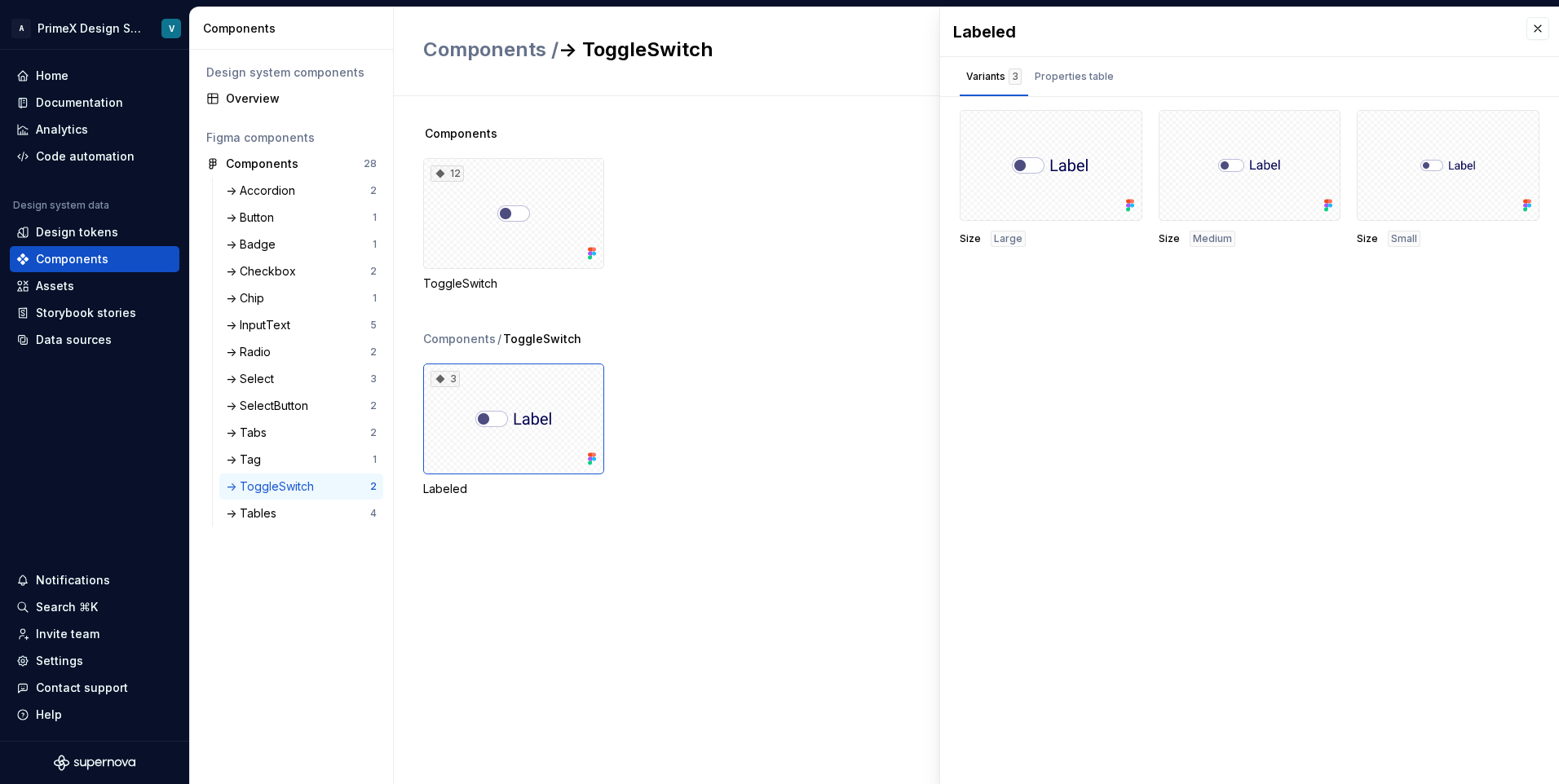
click at [779, 383] on div "3 Labeled" at bounding box center [990, 430] width 1135 height 134
click at [263, 413] on div "-> SelectButton 2" at bounding box center [301, 405] width 164 height 26
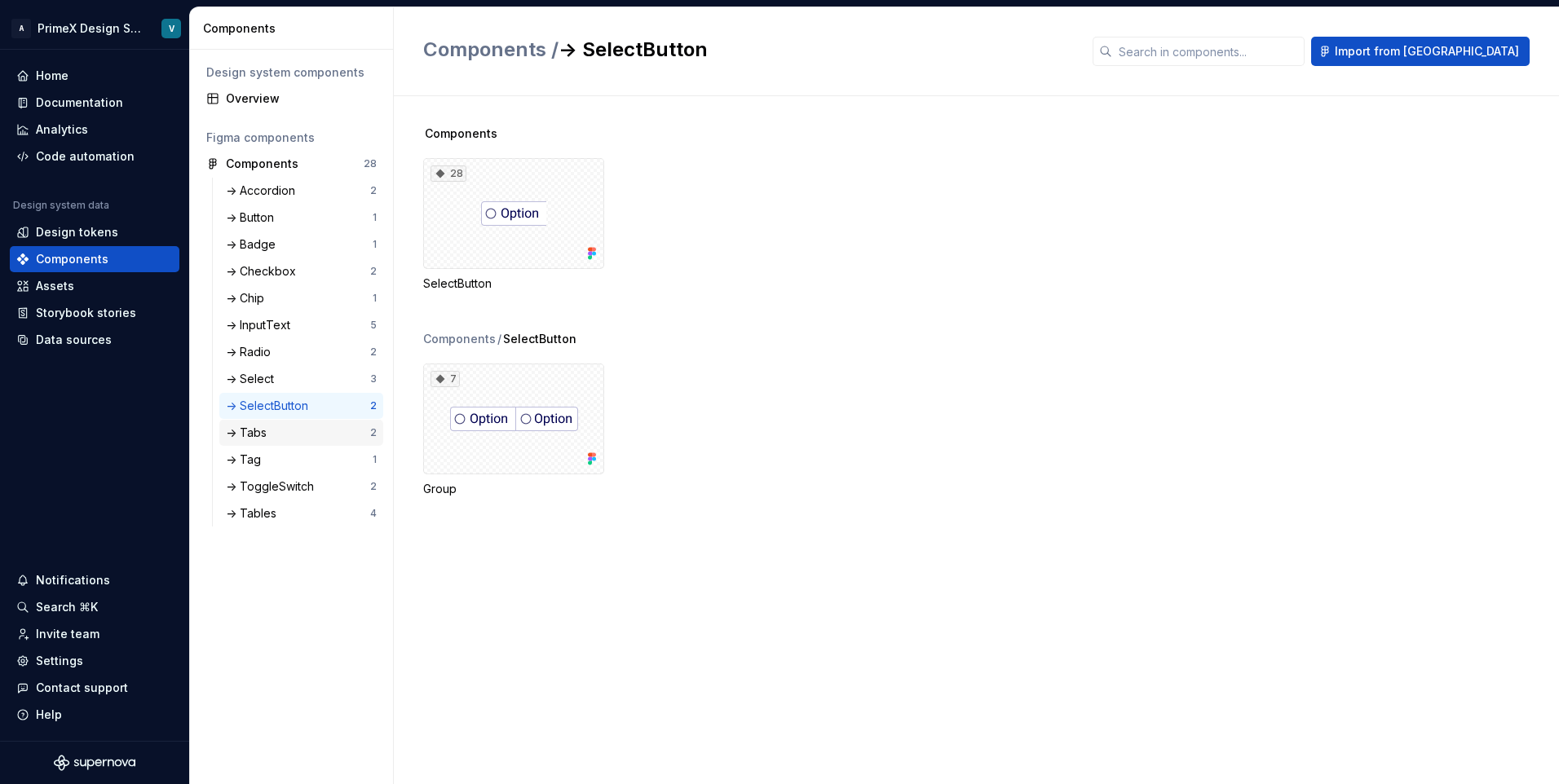
click at [286, 425] on div "-> Tabs" at bounding box center [298, 432] width 144 height 16
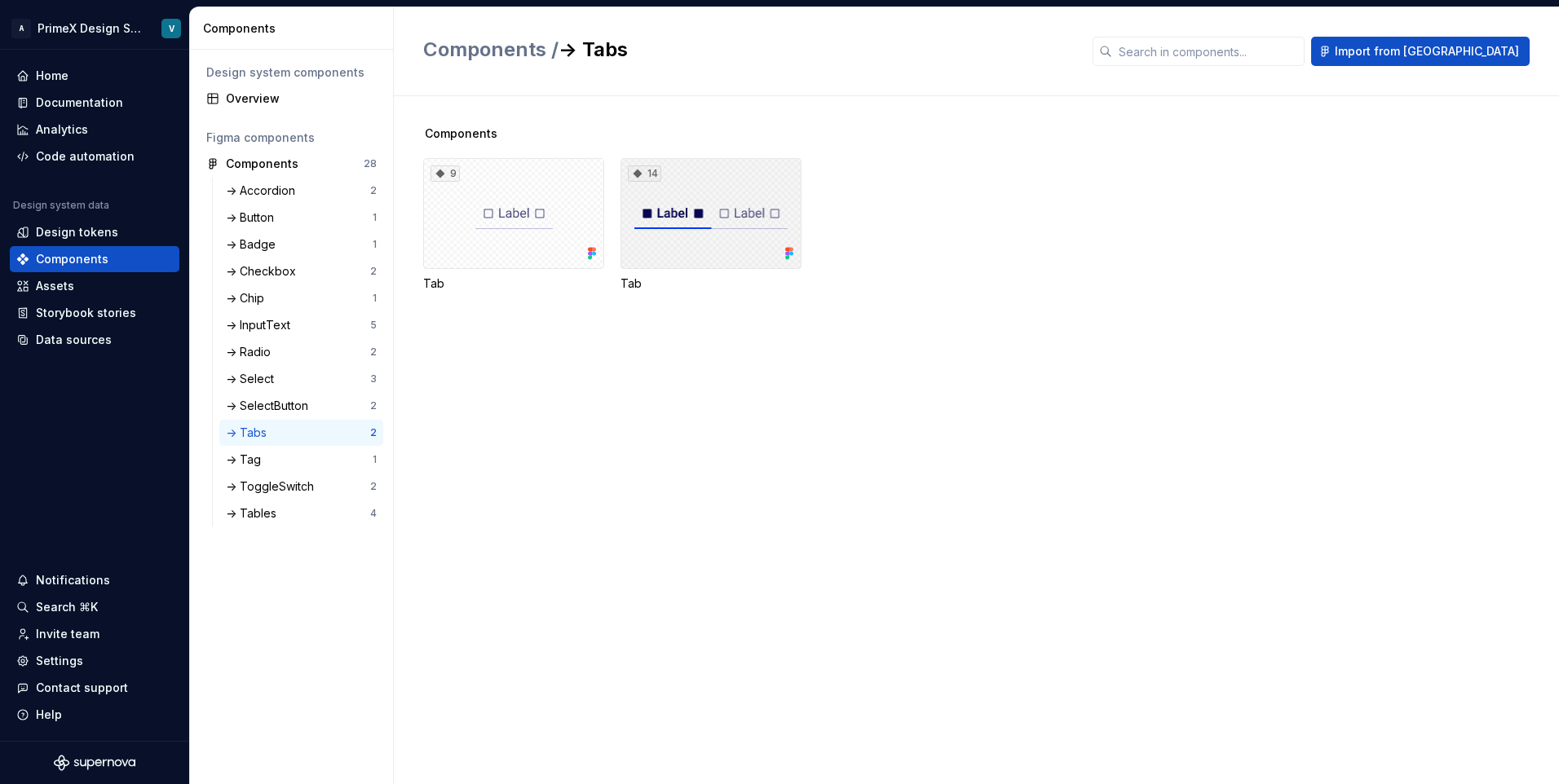
click at [715, 202] on div "14" at bounding box center [711, 213] width 181 height 111
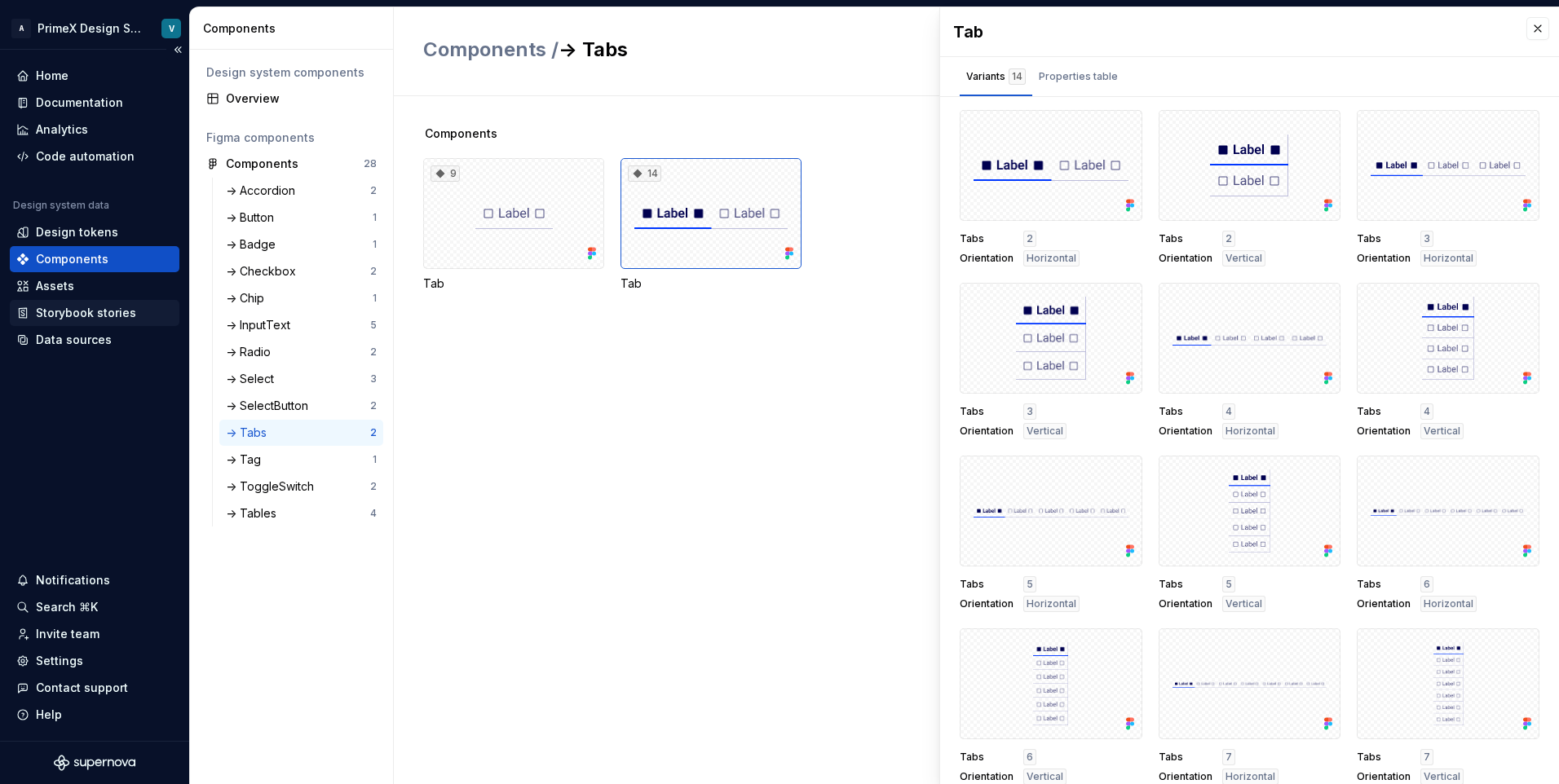
click at [67, 317] on div "Storybook stories" at bounding box center [86, 313] width 100 height 16
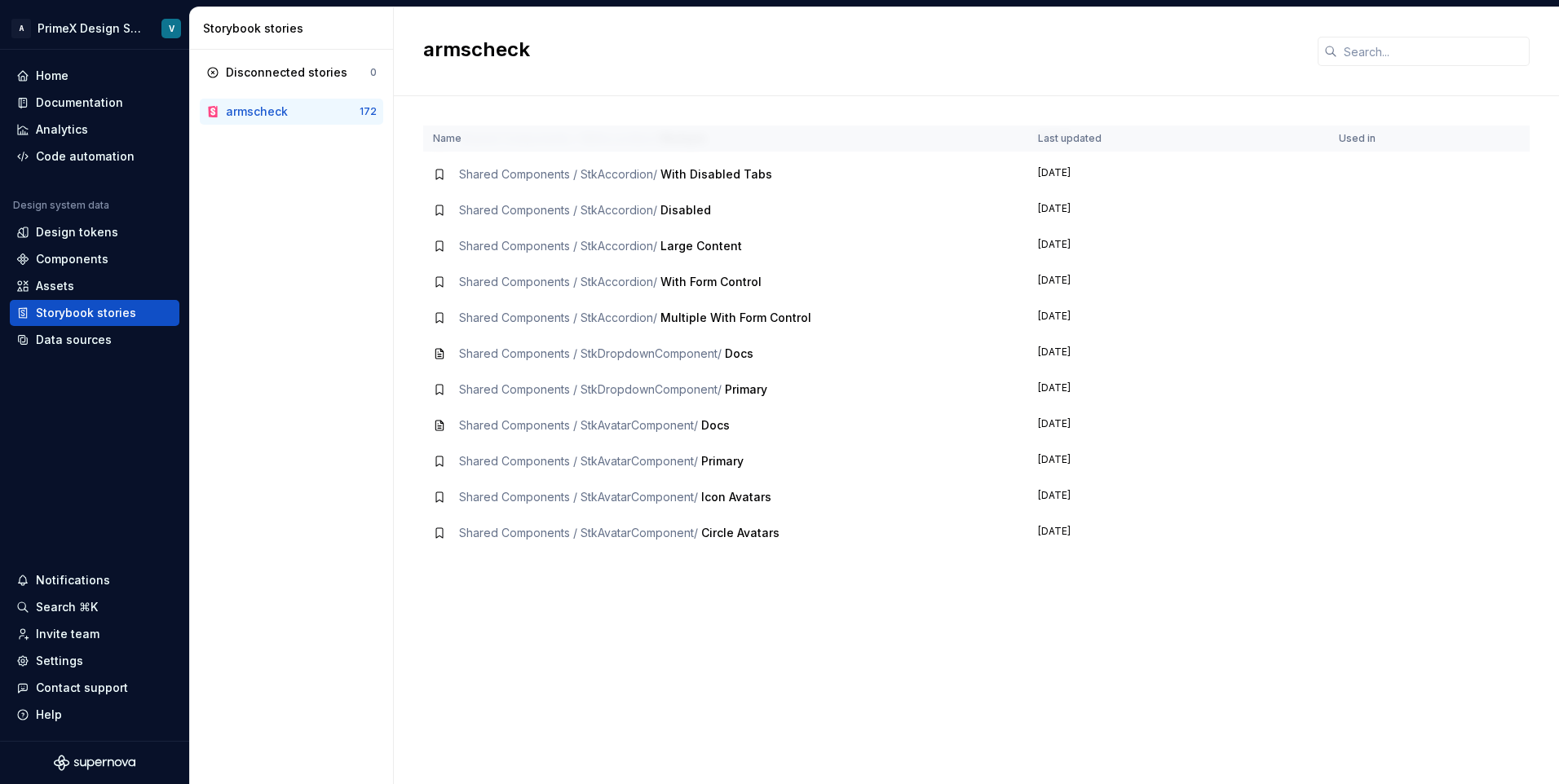
scroll to position [245, 0]
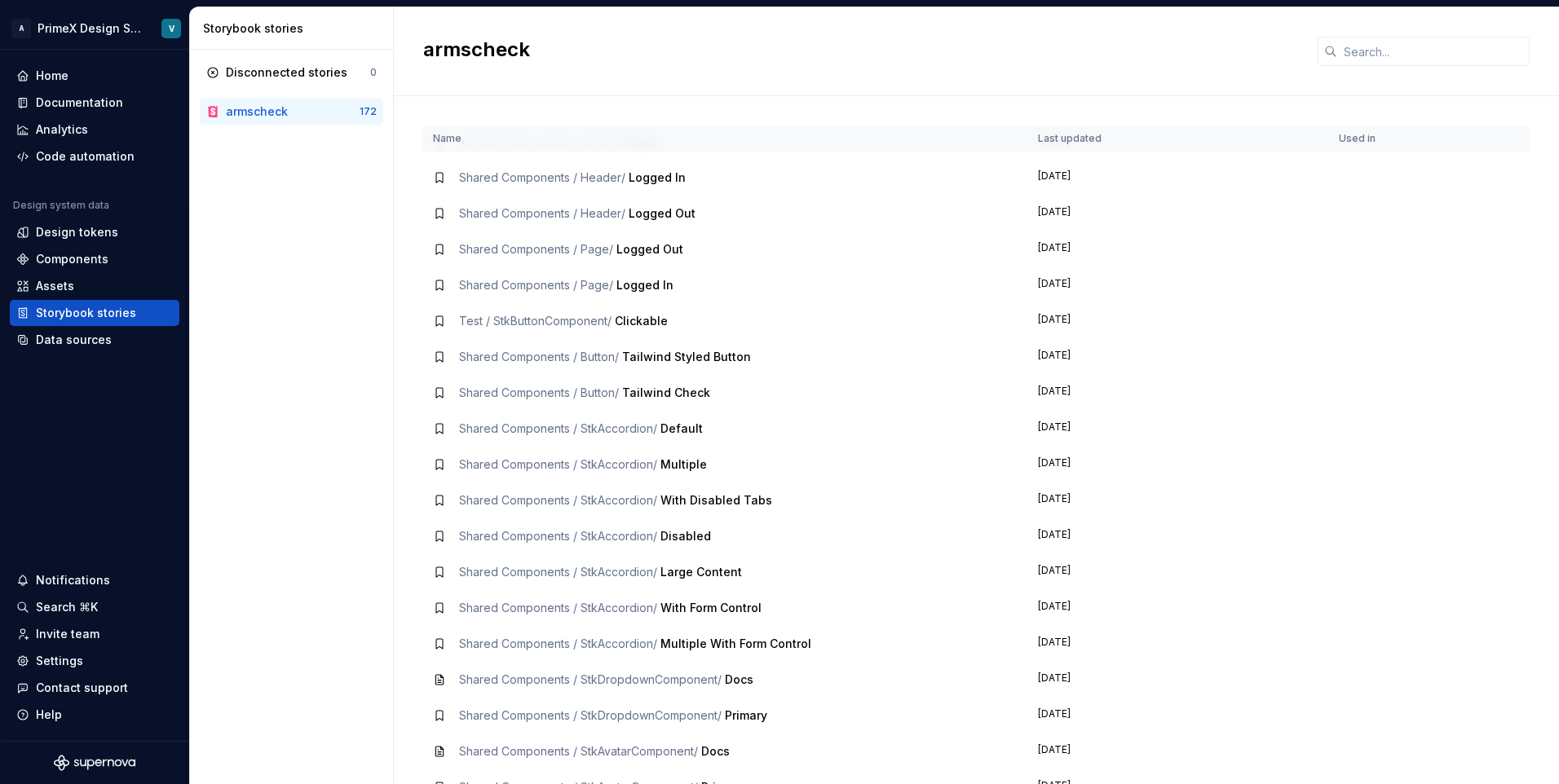
click at [629, 176] on div "Shared Components / Header / Logged In" at bounding box center [572, 178] width 227 height 16
click at [59, 338] on div "Data sources" at bounding box center [74, 340] width 76 height 16
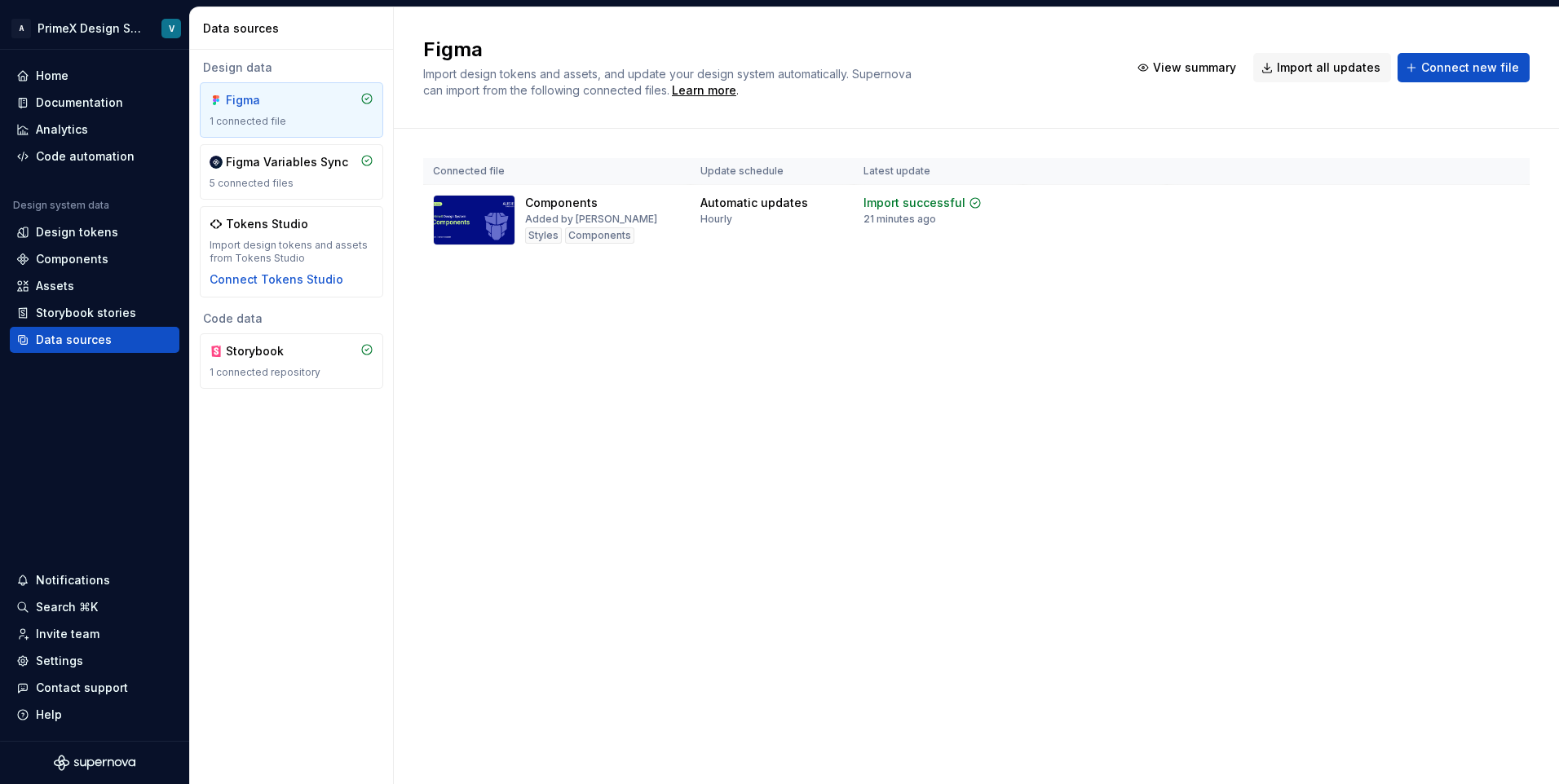
click at [591, 463] on div "Figma Import design tokens and assets, and update your design system automatica…" at bounding box center [976, 394] width 1165 height 776
click at [842, 458] on div "Figma Import design tokens and assets, and update your design system automatica…" at bounding box center [976, 394] width 1165 height 776
click at [79, 163] on div "Code automation" at bounding box center [85, 156] width 99 height 16
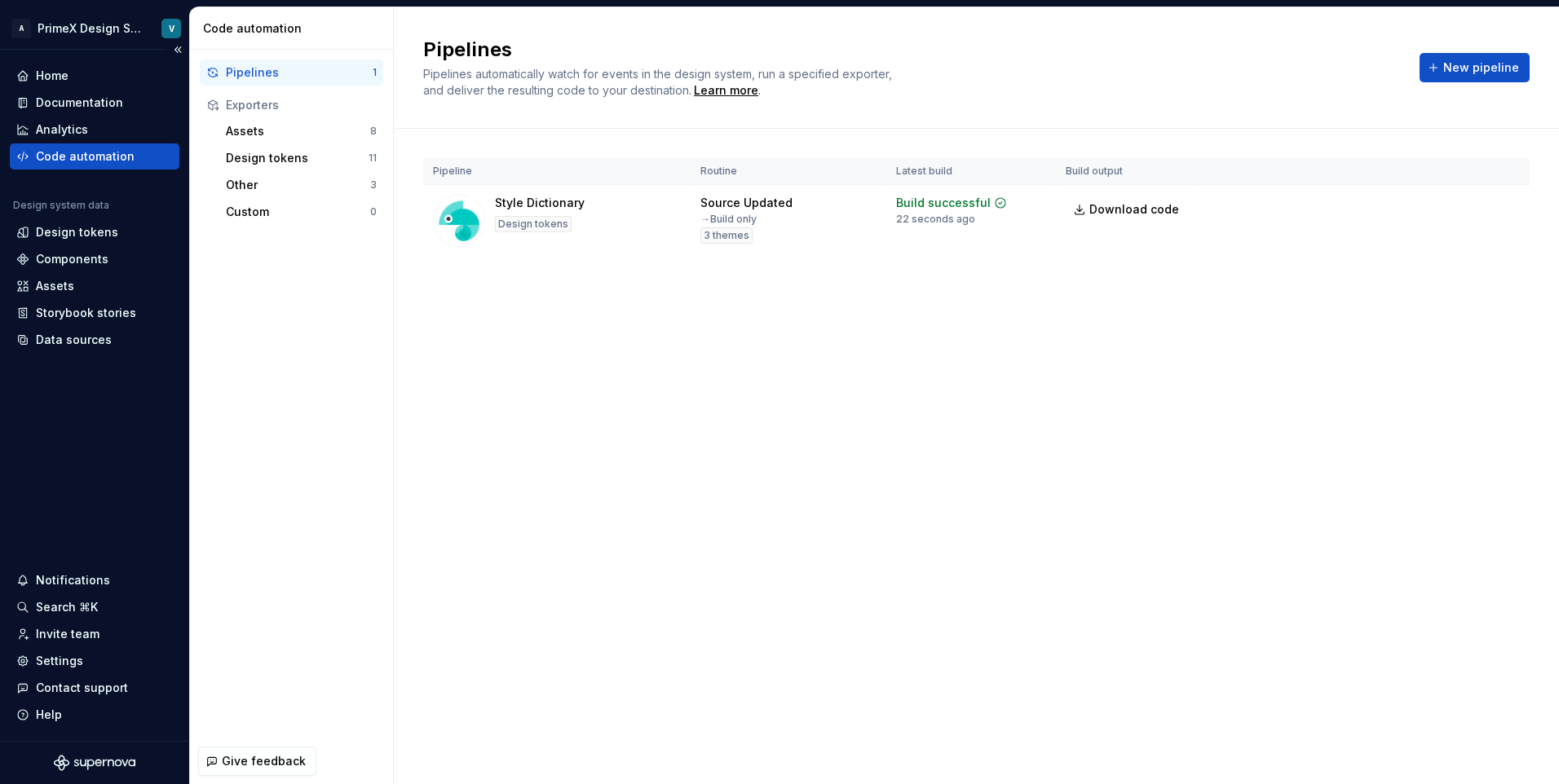
click at [134, 410] on div "Home Documentation Analytics Code automation Design system data Design tokens C…" at bounding box center [94, 395] width 189 height 691
click at [653, 449] on div "Pipelines Pipelines automatically watch for events in the design system, run a …" at bounding box center [976, 394] width 1165 height 776
